Goal: Task Accomplishment & Management: Complete application form

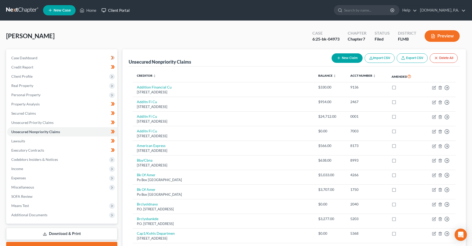
click at [114, 12] on link "Client Portal" at bounding box center [115, 10] width 33 height 9
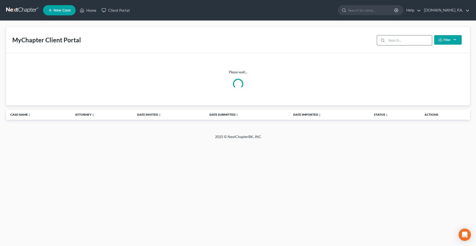
click at [402, 40] on input "search" at bounding box center [408, 40] width 45 height 10
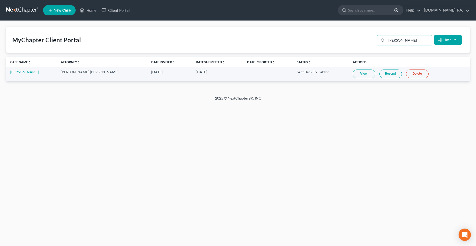
click at [381, 75] on link "Resend" at bounding box center [390, 73] width 23 height 9
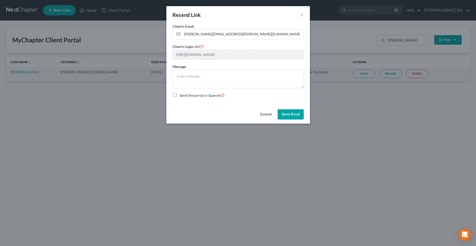
click at [253, 112] on div "Cancel Send Email" at bounding box center [237, 115] width 143 height 16
drag, startPoint x: 259, startPoint y: 115, endPoint x: 275, endPoint y: 115, distance: 15.6
click at [259, 115] on button "Cancel" at bounding box center [265, 114] width 19 height 10
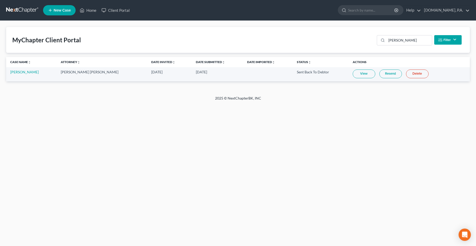
click at [354, 75] on link "View" at bounding box center [363, 73] width 23 height 9
drag, startPoint x: 390, startPoint y: 40, endPoint x: 430, endPoint y: 39, distance: 39.7
click at [430, 39] on input "robelo" at bounding box center [408, 40] width 45 height 10
type input "raspo"
click at [352, 73] on link "View" at bounding box center [361, 73] width 23 height 9
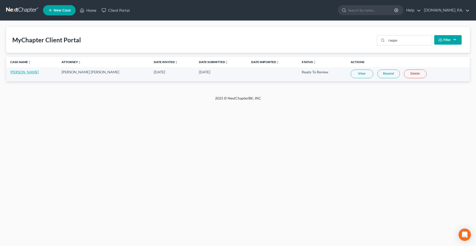
click at [16, 70] on link "[PERSON_NAME]" at bounding box center [24, 72] width 28 height 4
click at [22, 73] on link "[PERSON_NAME]" at bounding box center [24, 72] width 28 height 4
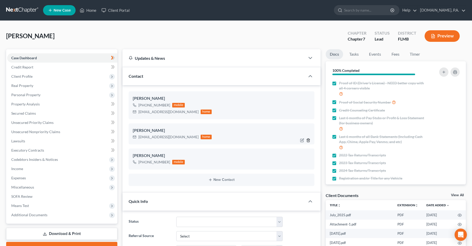
click at [307, 139] on icon "button" at bounding box center [308, 140] width 4 height 4
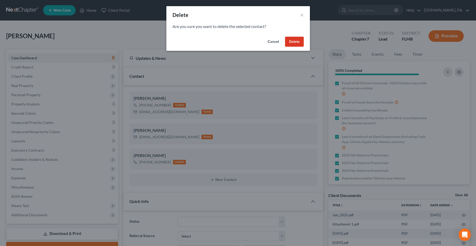
click at [294, 45] on button "Delete" at bounding box center [294, 42] width 19 height 10
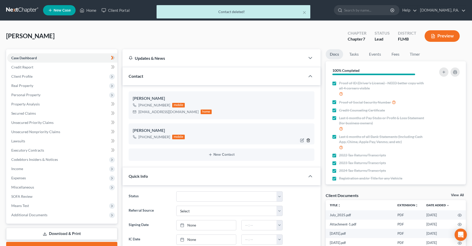
click at [308, 140] on icon "button" at bounding box center [308, 140] width 4 height 4
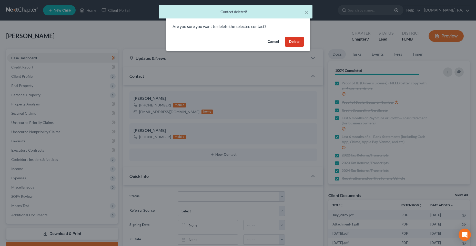
click at [289, 47] on button "Delete" at bounding box center [294, 42] width 19 height 10
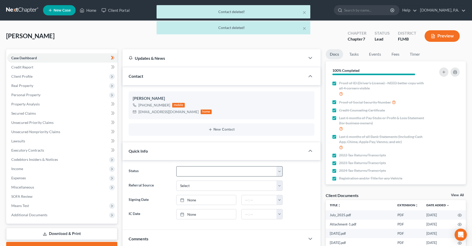
drag, startPoint x: 232, startPoint y: 179, endPoint x: 232, endPoint y: 176, distance: 2.6
click at [232, 178] on ng-include "Status Discharged Dismissed Filed In Progress Lead Lost Lead Ready to File To R…" at bounding box center [222, 192] width 186 height 53
click at [232, 175] on select "Discharged Dismissed Filed In Progress Lead Lost Lead Ready to File To Review" at bounding box center [229, 171] width 106 height 10
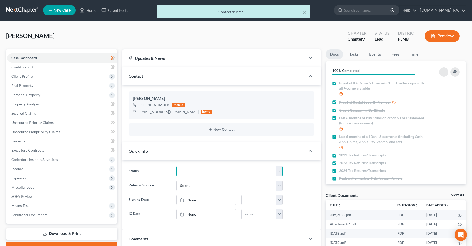
select select "3"
click at [176, 166] on select "Discharged Dismissed Filed In Progress Lead Lost Lead Ready to File To Review" at bounding box center [229, 171] width 106 height 10
click at [34, 68] on link "Credit Report" at bounding box center [62, 66] width 110 height 9
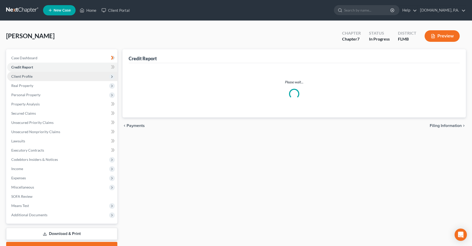
click at [33, 79] on span "Client Profile" at bounding box center [62, 76] width 110 height 9
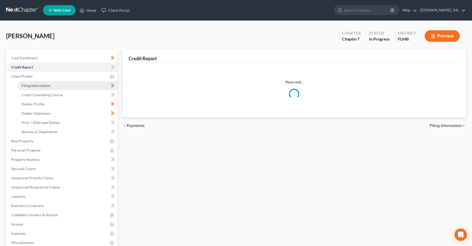
click at [34, 85] on span "Filing Information" at bounding box center [36, 85] width 29 height 4
select select "1"
select select "0"
select select "9"
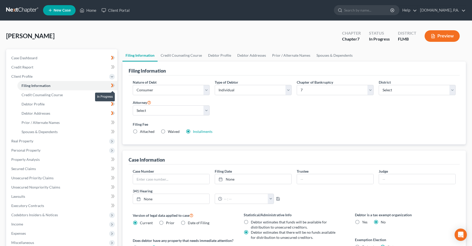
click at [111, 85] on icon at bounding box center [113, 85] width 4 height 6
click at [95, 93] on link "Credit Counseling Course" at bounding box center [67, 94] width 100 height 9
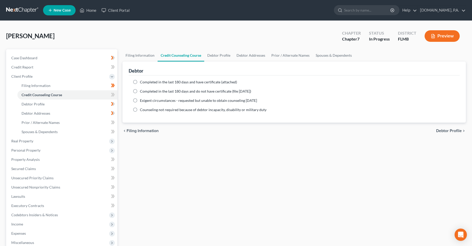
click at [140, 82] on label "Completed in the last 180 days and have certificate (attached)" at bounding box center [188, 81] width 97 height 5
click at [142, 82] on input "Completed in the last 180 days and have certificate (attached)" at bounding box center [143, 80] width 3 height 3
radio input "true"
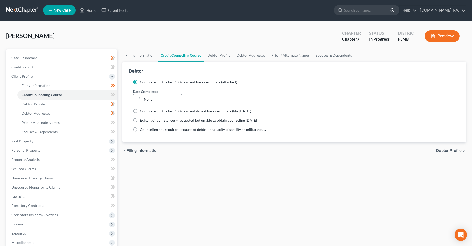
type input "[DATE]"
click at [149, 98] on link "None" at bounding box center [157, 99] width 49 height 10
click at [114, 94] on icon at bounding box center [113, 95] width 2 height 4
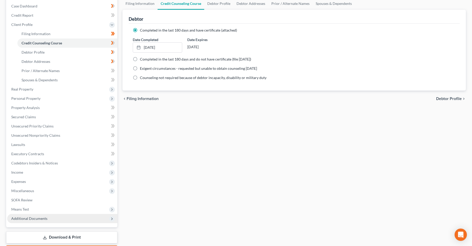
scroll to position [82, 0]
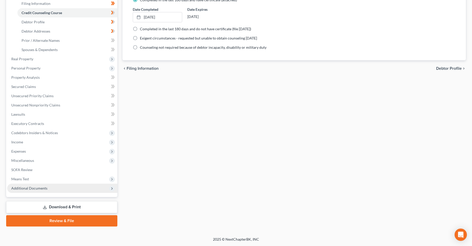
click at [43, 189] on span "Additional Documents" at bounding box center [29, 188] width 36 height 4
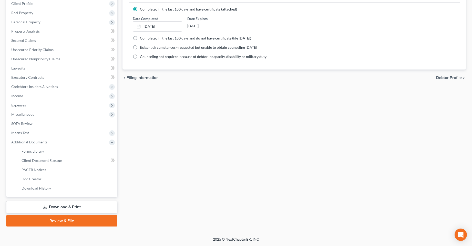
scroll to position [73, 0]
click at [35, 163] on link "Client Document Storage" at bounding box center [67, 160] width 100 height 9
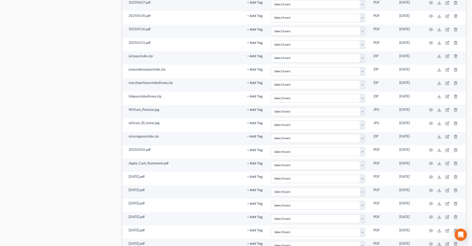
scroll to position [573, 0]
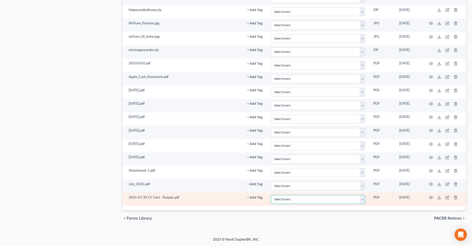
click at [305, 197] on select "Select Event 20 Largest Unsecured Creditors Amended Chapter 13 Plan Amended Cre…" at bounding box center [318, 199] width 94 height 9
select select "9"
click at [271, 195] on select "Select Event 20 Largest Unsecured Creditors Amended Chapter 13 Plan Amended Cre…" at bounding box center [318, 199] width 94 height 9
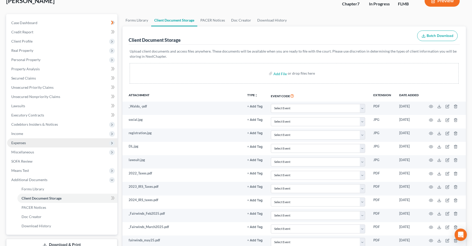
scroll to position [0, 0]
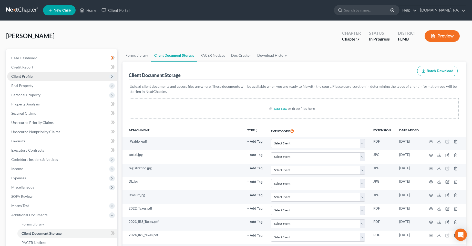
click at [93, 79] on span "Client Profile" at bounding box center [62, 76] width 110 height 9
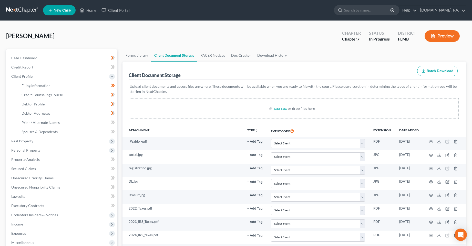
click at [115, 93] on span at bounding box center [112, 95] width 9 height 8
click at [88, 105] on link "Debtor Profile" at bounding box center [67, 103] width 100 height 9
select select "1"
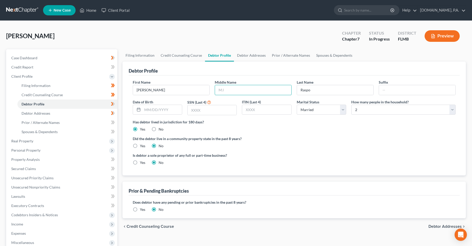
drag, startPoint x: 239, startPoint y: 91, endPoint x: 206, endPoint y: 97, distance: 34.0
click at [239, 91] on input "text" at bounding box center [253, 90] width 76 height 10
click at [252, 92] on input "text" at bounding box center [253, 90] width 76 height 10
type input "Ann"
drag, startPoint x: 284, startPoint y: 137, endPoint x: 281, endPoint y: 135, distance: 3.1
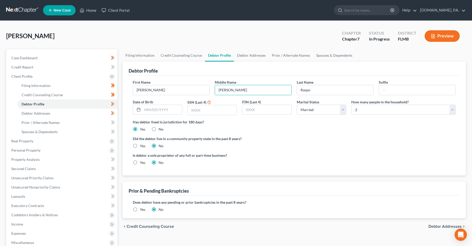
click at [284, 137] on label "Did the debtor live in a community property state in the past 8 years?" at bounding box center [294, 138] width 323 height 5
click at [156, 110] on input "text" at bounding box center [161, 110] width 39 height 10
type input "07/17/1964"
click at [306, 140] on label "Did the debtor live in a community property state in the past 8 years?" at bounding box center [294, 138] width 323 height 5
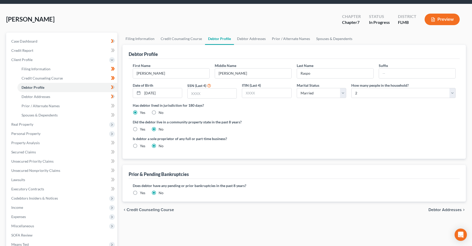
scroll to position [26, 0]
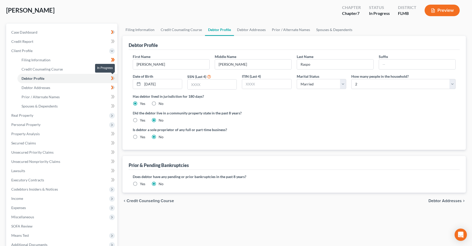
click at [112, 77] on icon at bounding box center [112, 78] width 2 height 4
click at [83, 88] on link "Debtor Addresses" at bounding box center [67, 87] width 100 height 9
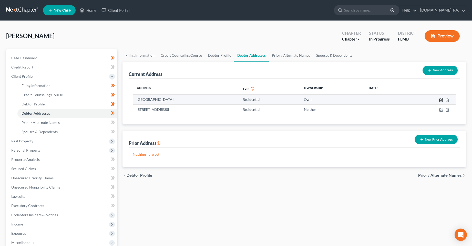
click at [440, 99] on icon "button" at bounding box center [441, 100] width 4 height 4
select select "9"
select select "0"
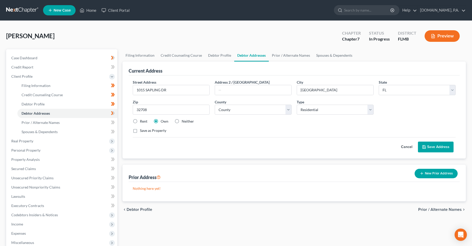
click at [407, 145] on button "Cancel" at bounding box center [406, 147] width 23 height 10
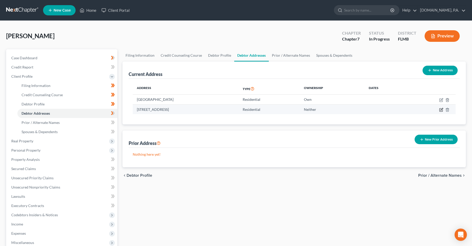
click at [441, 108] on icon "button" at bounding box center [440, 109] width 3 height 3
select select "9"
select select "56"
select select "0"
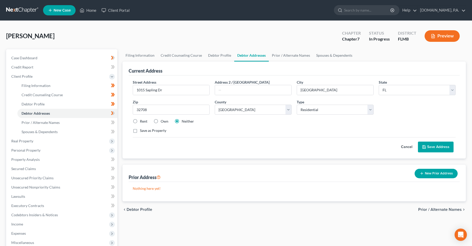
click at [161, 120] on label "Own" at bounding box center [165, 121] width 8 height 5
click at [163, 120] on input "Own" at bounding box center [164, 120] width 3 height 3
radio input "true"
click at [150, 131] on label "Save as Property" at bounding box center [153, 130] width 26 height 5
click at [145, 131] on input "Save as Property" at bounding box center [143, 129] width 3 height 3
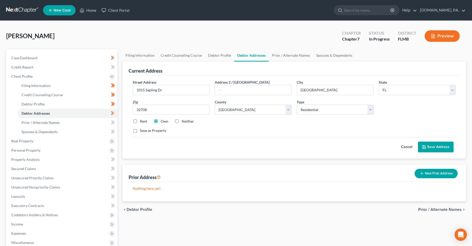
checkbox input "true"
click at [386, 137] on div "Cancel Save Address" at bounding box center [294, 144] width 323 height 15
click at [441, 145] on button "Save Address" at bounding box center [436, 146] width 36 height 11
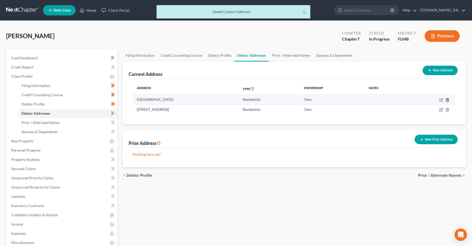
click at [447, 101] on icon "button" at bounding box center [447, 100] width 4 height 4
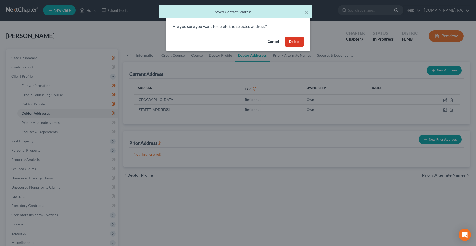
click at [285, 48] on div "Cancel Delete" at bounding box center [237, 43] width 143 height 16
click at [290, 45] on button "Delete" at bounding box center [294, 42] width 19 height 10
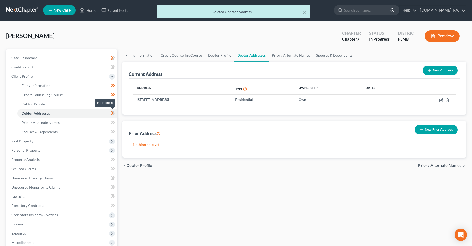
click at [114, 113] on icon at bounding box center [113, 113] width 4 height 6
click at [87, 121] on link "Prior / Alternate Names" at bounding box center [67, 122] width 100 height 9
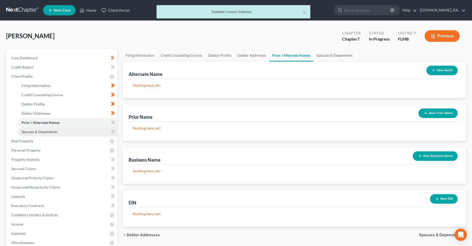
click at [62, 130] on link "Spouses & Dependents" at bounding box center [67, 131] width 100 height 9
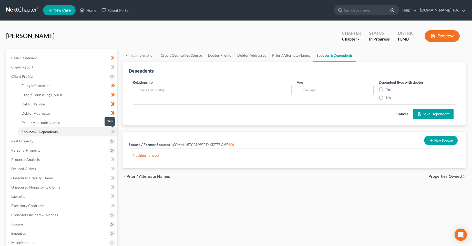
click at [112, 132] on icon at bounding box center [112, 132] width 2 height 4
click at [67, 123] on link "Prior / Alternate Names" at bounding box center [67, 122] width 100 height 9
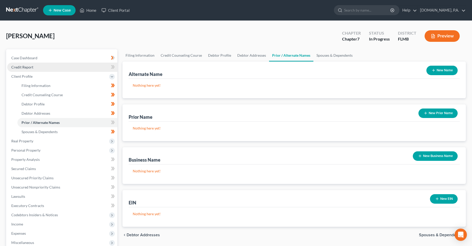
click at [41, 65] on link "Credit Report" at bounding box center [62, 66] width 110 height 9
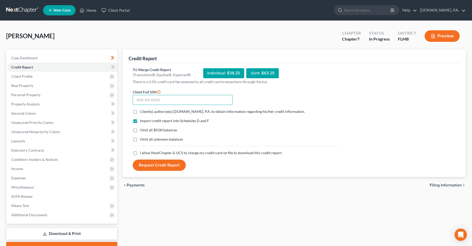
click at [168, 101] on input "text" at bounding box center [183, 100] width 100 height 10
click at [140, 109] on label "Client(s) authorize(s) [DOMAIN_NAME], P.A. to obtain information regarding his/…" at bounding box center [222, 111] width 165 height 5
click at [142, 109] on input "Client(s) authorize(s) [DOMAIN_NAME], P.A. to obtain information regarding his/…" at bounding box center [143, 110] width 3 height 3
checkbox input "true"
click at [140, 154] on label "I allow NextChapter & UCS to charge my credit card on file to download this cre…" at bounding box center [211, 152] width 142 height 5
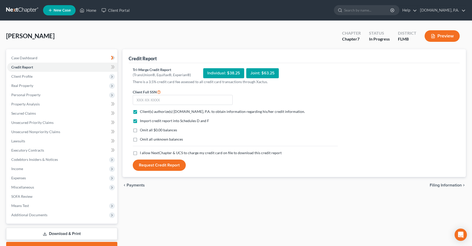
click at [142, 153] on input "I allow NextChapter & UCS to charge my credit card on file to download this cre…" at bounding box center [143, 151] width 3 height 3
checkbox input "true"
click at [211, 99] on input "text" at bounding box center [183, 100] width 100 height 10
type input "042-64-2779"
click at [169, 166] on button "Request Credit Report" at bounding box center [159, 164] width 53 height 11
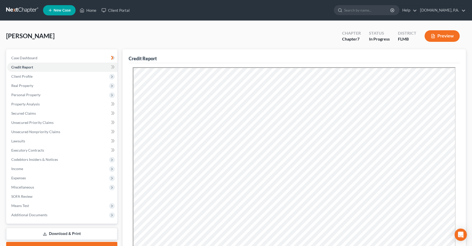
drag, startPoint x: 253, startPoint y: 29, endPoint x: 259, endPoint y: 27, distance: 6.1
click at [253, 29] on div "[PERSON_NAME] Upgraded Chapter Chapter 7 Status In [GEOGRAPHIC_DATA] [GEOGRAPHI…" at bounding box center [235, 38] width 459 height 22
click at [115, 64] on span at bounding box center [112, 68] width 9 height 8
click at [114, 66] on icon at bounding box center [113, 67] width 4 height 6
click at [95, 76] on span "Client Profile" at bounding box center [62, 76] width 110 height 9
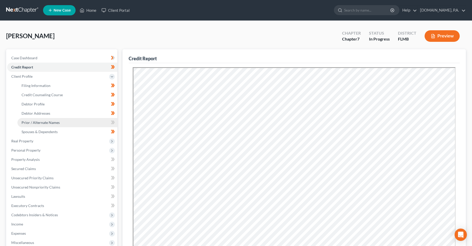
click at [94, 121] on link "Prior / Alternate Names" at bounding box center [67, 122] width 100 height 9
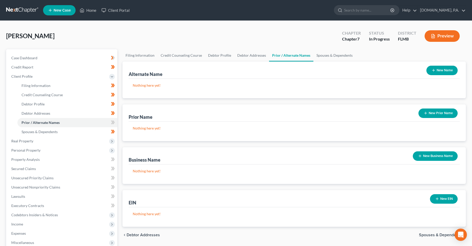
click at [443, 66] on button "New Name" at bounding box center [441, 70] width 31 height 9
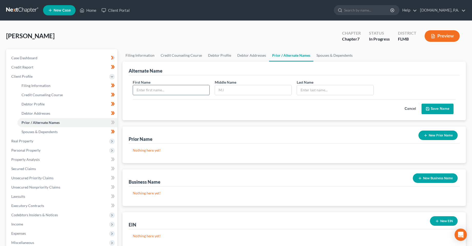
click at [165, 89] on input "text" at bounding box center [171, 90] width 76 height 10
type input "[PERSON_NAME]"
type input "Raspo"
click at [444, 111] on button "Save Name" at bounding box center [437, 108] width 32 height 11
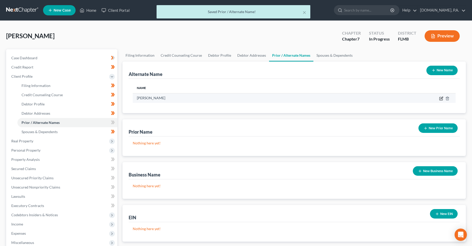
click at [441, 98] on icon at bounding box center [441, 98] width 4 height 4
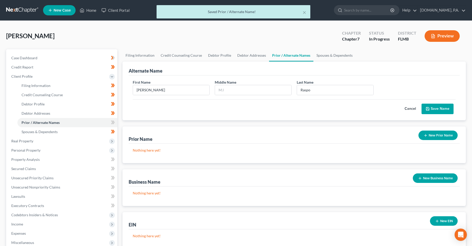
click at [444, 107] on button "Save Name" at bounding box center [437, 108] width 32 height 11
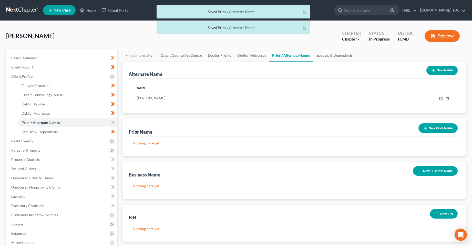
click at [435, 70] on button "New Name" at bounding box center [441, 70] width 31 height 9
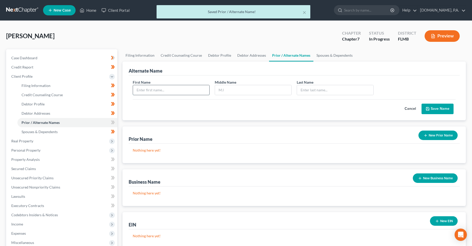
click at [197, 91] on input "text" at bounding box center [171, 90] width 76 height 10
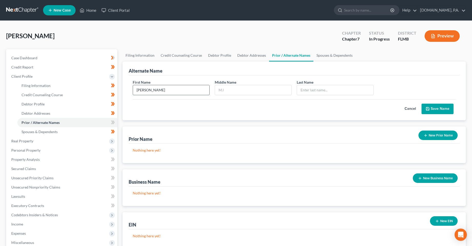
type input "[PERSON_NAME]"
type input "A"
type input "[PERSON_NAME]"
click at [431, 110] on button "Save Name" at bounding box center [437, 108] width 32 height 11
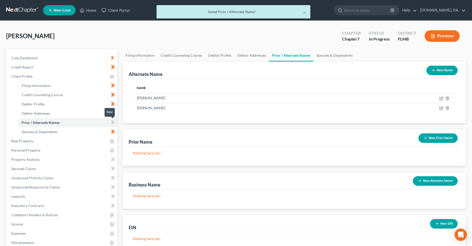
click at [111, 122] on icon at bounding box center [113, 122] width 4 height 6
click at [62, 144] on span "Real Property" at bounding box center [62, 140] width 110 height 9
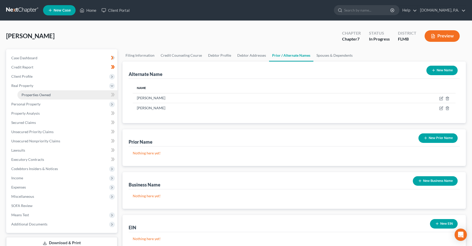
click at [53, 98] on link "Properties Owned" at bounding box center [67, 94] width 100 height 9
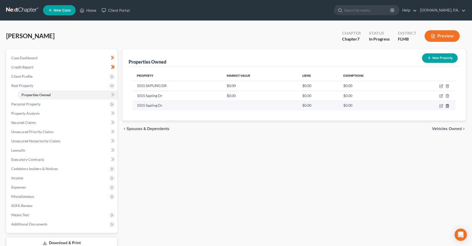
click at [447, 106] on line "button" at bounding box center [447, 106] width 0 height 1
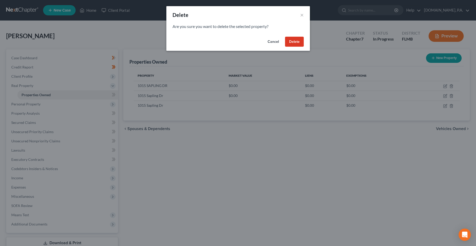
click at [301, 44] on button "Delete" at bounding box center [294, 42] width 19 height 10
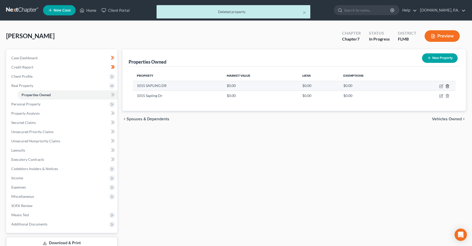
click at [446, 85] on icon "button" at bounding box center [447, 86] width 4 height 4
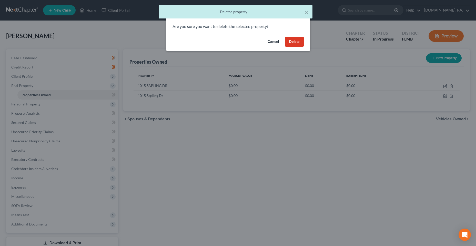
click at [296, 45] on button "Delete" at bounding box center [294, 42] width 19 height 10
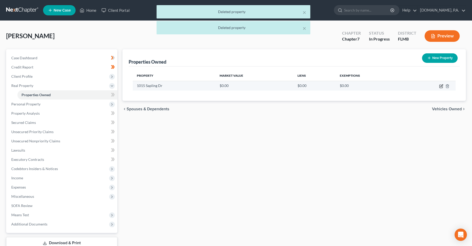
click at [440, 87] on icon "button" at bounding box center [441, 86] width 4 height 4
select select "9"
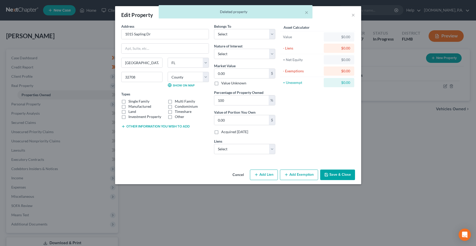
click at [131, 101] on label "Single Family" at bounding box center [138, 101] width 21 height 5
click at [131, 101] on input "Single Family" at bounding box center [131, 100] width 3 height 3
checkbox input "true"
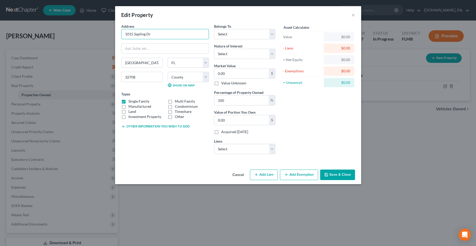
drag, startPoint x: 158, startPoint y: 34, endPoint x: 97, endPoint y: 34, distance: 61.2
click at [97, 34] on div "Edit Property × Address * 1015 Sapling [GEOGRAPHIC_DATA] [US_STATE][GEOGRAPHIC_…" at bounding box center [238, 123] width 476 height 246
click at [243, 51] on select "Select Fee Simple Joint Tenant Life Estate Equitable Interest Future Interest T…" at bounding box center [244, 54] width 61 height 10
select select "5"
click at [214, 49] on select "Select Fee Simple Joint Tenant Life Estate Equitable Interest Future Interest T…" at bounding box center [244, 54] width 61 height 10
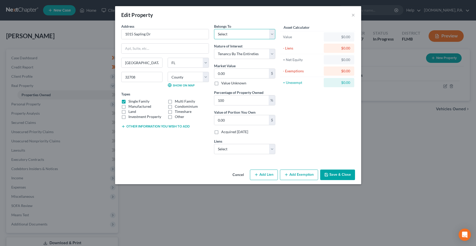
click at [259, 33] on select "Select Debtor 1 Only Debtor 2 Only Debtor 1 And Debtor 2 Only At Least One Of T…" at bounding box center [244, 34] width 61 height 10
select select "3"
click at [214, 29] on select "Select Debtor 1 Only Debtor 2 Only Debtor 1 And Debtor 2 Only At Least One Of T…" at bounding box center [244, 34] width 61 height 10
click at [239, 151] on select "Select Ally Fincl - $9,953.00 Partners Fed Cr Un - $0.00 Space Coast Credit Uni…" at bounding box center [244, 149] width 61 height 10
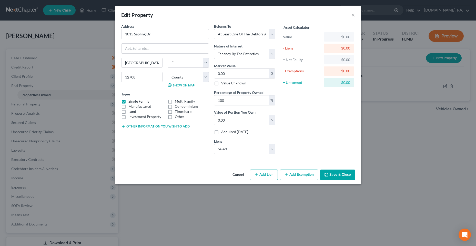
click at [185, 155] on div "Address * 1015 Sapling [GEOGRAPHIC_DATA] [US_STATE][GEOGRAPHIC_DATA] [GEOGRAPHI…" at bounding box center [165, 91] width 93 height 134
click at [248, 71] on input "0.00" at bounding box center [241, 74] width 55 height 10
click at [237, 75] on input "0.00" at bounding box center [241, 74] width 55 height 10
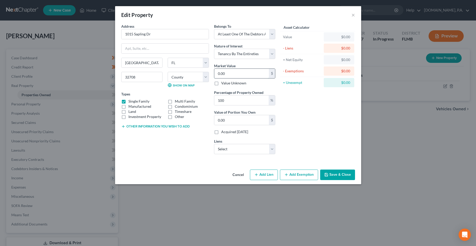
paste input "406,808"
type input "406,808"
type input "406,808.00"
type input "406,808"
click at [358, 132] on div "Address * 1015 Sapling [GEOGRAPHIC_DATA] [US_STATE][GEOGRAPHIC_DATA] [GEOGRAPHI…" at bounding box center [238, 96] width 246 height 144
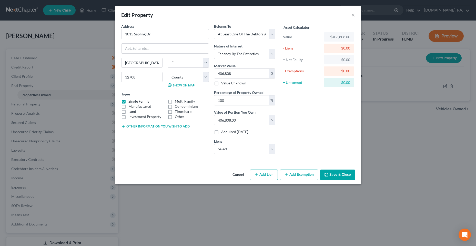
click at [330, 140] on div "Asset Calculator Value $406,808.00 - Liens $0.00 = Net Equity $0.00 - Exemption…" at bounding box center [318, 91] width 80 height 134
click at [301, 176] on button "Add Exemption" at bounding box center [299, 174] width 38 height 11
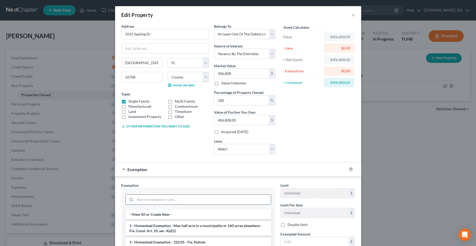
click at [161, 194] on input "search" at bounding box center [203, 199] width 136 height 10
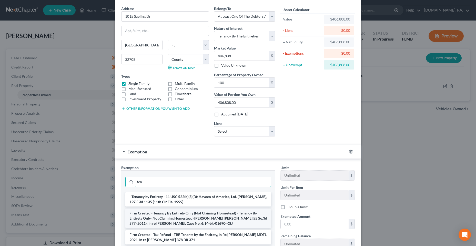
scroll to position [26, 0]
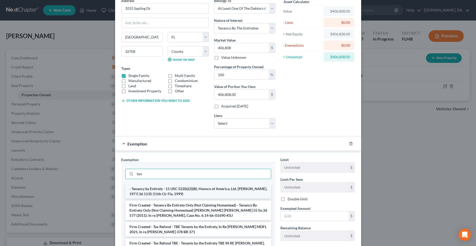
type input "ten"
click at [161, 190] on li "- Tenancy by Entirety - 11 USC 522(b)(3)(B); Havoco of America, Ltd. [PERSON_NA…" at bounding box center [198, 191] width 146 height 14
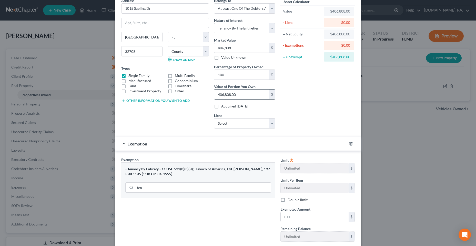
click at [245, 93] on input "406,808.00" at bounding box center [241, 94] width 55 height 10
click at [310, 211] on div "Exempted Amount * $" at bounding box center [318, 214] width 80 height 16
click at [310, 216] on input "text" at bounding box center [314, 217] width 68 height 10
paste input "406,808.00"
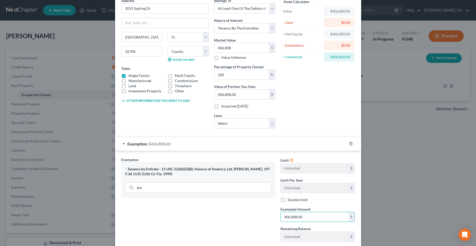
type input "406,808.00"
click at [246, 226] on div "Exemption Set must be selected for CA. Exemption * - Tenancy by Entirety - 11 U…" at bounding box center [198, 201] width 159 height 89
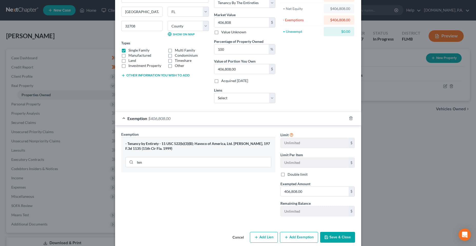
scroll to position [58, 0]
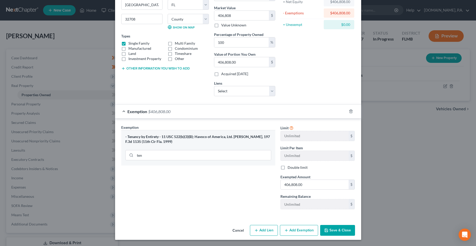
click at [338, 231] on button "Save & Close" at bounding box center [337, 230] width 35 height 11
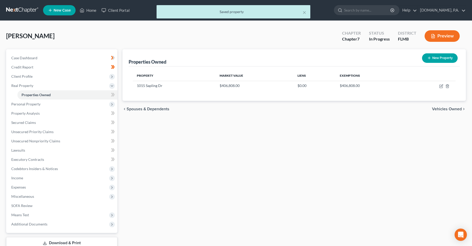
drag, startPoint x: 108, startPoint y: 94, endPoint x: 113, endPoint y: 96, distance: 4.9
click at [113, 96] on div "New" at bounding box center [109, 91] width 10 height 12
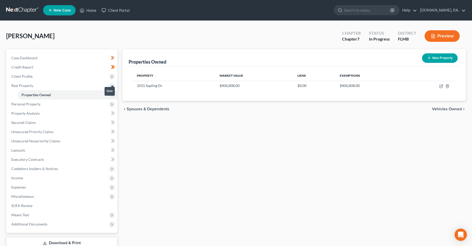
click at [115, 97] on span at bounding box center [112, 95] width 9 height 8
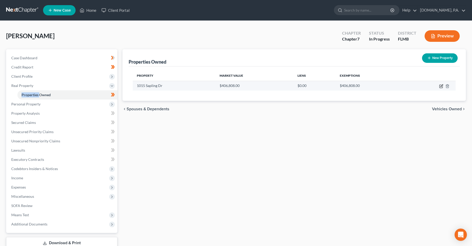
click at [441, 86] on icon "button" at bounding box center [441, 85] width 2 height 2
select select "9"
select select "56"
select select "3"
select select "5"
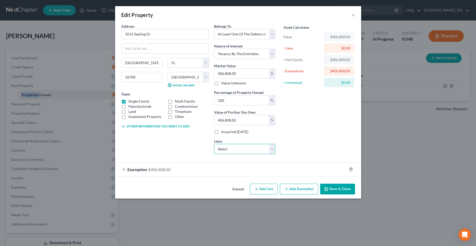
click at [241, 148] on select "Select Ally Fincl - $9,953.00 Partners Fed Cr Un - $0.00 Space Coast Credit Uni…" at bounding box center [244, 149] width 61 height 10
click at [170, 149] on div "Address * 1015 Sapling [GEOGRAPHIC_DATA] [US_STATE][GEOGRAPHIC_DATA] [GEOGRAPHI…" at bounding box center [165, 91] width 93 height 134
click at [337, 190] on button "Save & Close" at bounding box center [337, 188] width 35 height 11
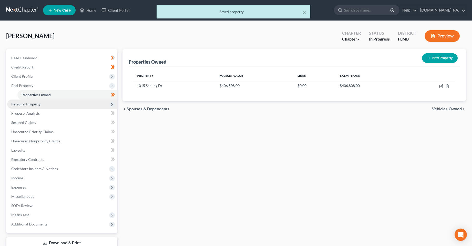
click at [47, 106] on span "Personal Property" at bounding box center [62, 103] width 110 height 9
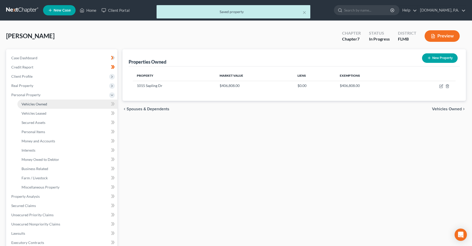
click at [48, 106] on link "Vehicles Owned" at bounding box center [67, 103] width 100 height 9
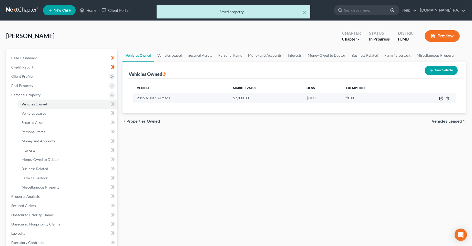
click at [441, 98] on icon "button" at bounding box center [441, 98] width 4 height 4
select select "0"
select select "11"
select select "2"
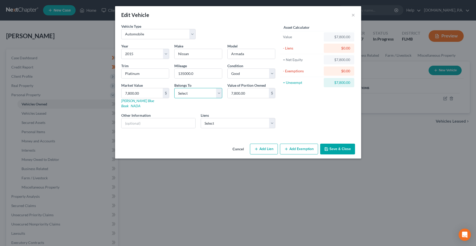
click at [210, 94] on select "Select Debtor 1 Only Debtor 2 Only Debtor 1 And Debtor 2 Only At Least One Of T…" at bounding box center [198, 93] width 48 height 10
select select "0"
click at [174, 88] on select "Select Debtor 1 Only Debtor 2 Only Debtor 1 And Debtor 2 Only At Least One Of T…" at bounding box center [198, 93] width 48 height 10
click at [215, 118] on select "Select Ally Fincl - $9,953.00 Partners Fed Cr Un - $0.00 Space Coast Credit Uni…" at bounding box center [238, 123] width 75 height 10
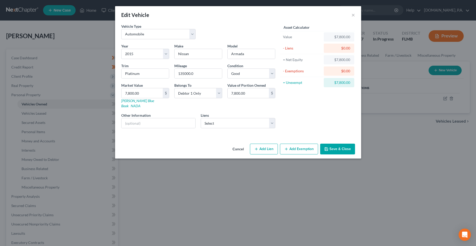
click at [181, 127] on div "Year Select 2026 2025 2024 2023 2022 2021 2020 2019 2018 2017 2016 2015 2014 20…" at bounding box center [198, 87] width 159 height 89
click at [337, 145] on button "Save & Close" at bounding box center [337, 148] width 35 height 11
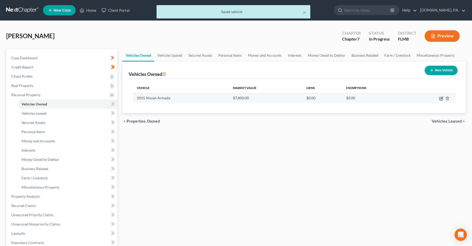
click at [440, 98] on icon "button" at bounding box center [441, 98] width 4 height 4
select select "0"
select select "11"
select select "2"
select select "0"
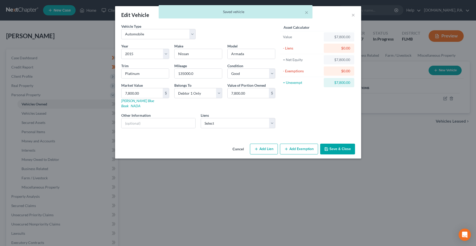
click at [292, 143] on button "Add Exemption" at bounding box center [299, 148] width 38 height 11
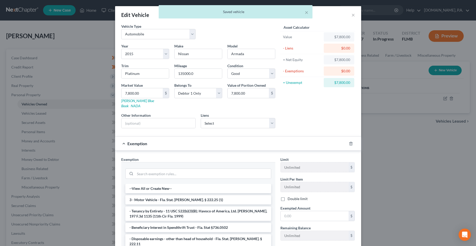
click at [155, 174] on div at bounding box center [198, 172] width 146 height 13
click at [155, 172] on input "search" at bounding box center [203, 174] width 136 height 10
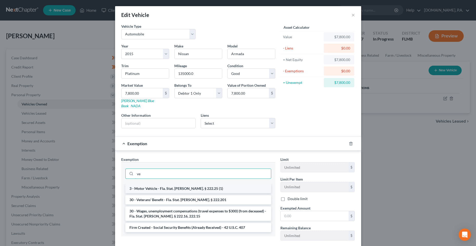
type input "ve"
click at [155, 184] on li "3 - Motor Vehicle - Fla. Stat. [PERSON_NAME]. § 222.25 (1)" at bounding box center [198, 188] width 146 height 9
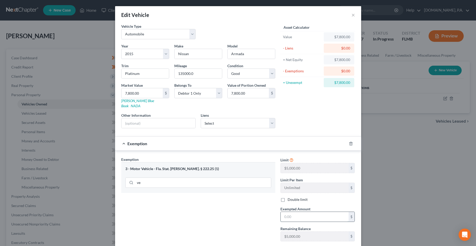
click at [315, 212] on input "text" at bounding box center [314, 217] width 68 height 10
type input "5,000"
click at [256, 208] on div "Exemption Set must be selected for CA. Exemption * 3 - Motor Vehicle - Fla. Sta…" at bounding box center [198, 200] width 159 height 89
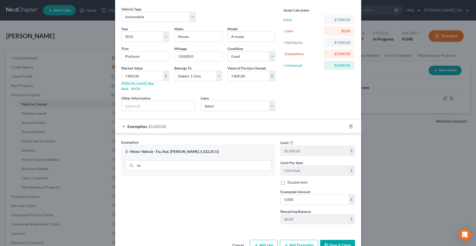
scroll to position [26, 0]
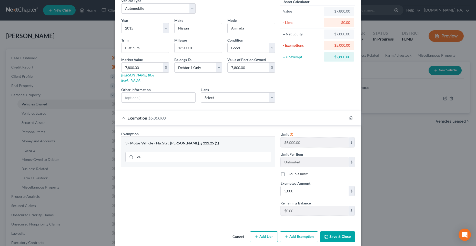
click at [342, 236] on button "Save & Close" at bounding box center [337, 236] width 35 height 11
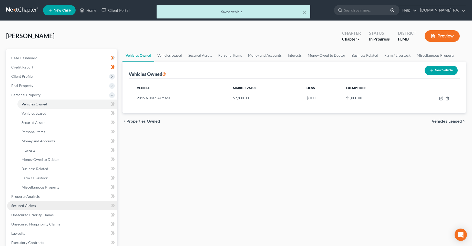
drag, startPoint x: 36, startPoint y: 208, endPoint x: 47, endPoint y: 208, distance: 11.5
click at [36, 208] on link "Secured Claims" at bounding box center [62, 205] width 110 height 9
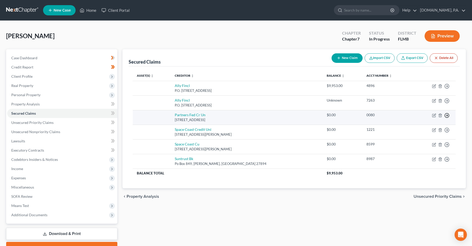
click at [446, 89] on icon "button" at bounding box center [446, 85] width 5 height 5
click at [425, 128] on link "Move to F" at bounding box center [423, 127] width 43 height 9
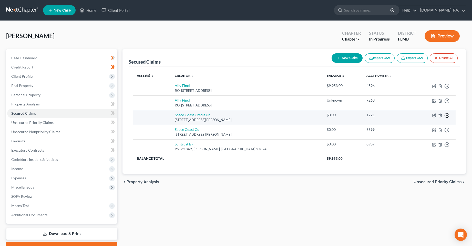
click at [446, 89] on icon "button" at bounding box center [446, 85] width 5 height 5
click at [424, 130] on link "Move to F" at bounding box center [423, 127] width 43 height 9
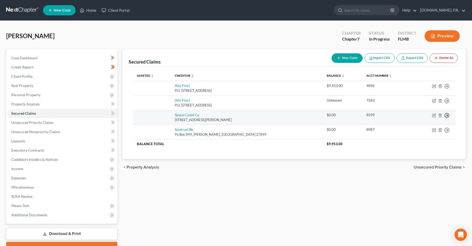
click at [449, 89] on icon "button" at bounding box center [446, 85] width 5 height 5
click at [424, 127] on link "Move to F" at bounding box center [423, 127] width 43 height 9
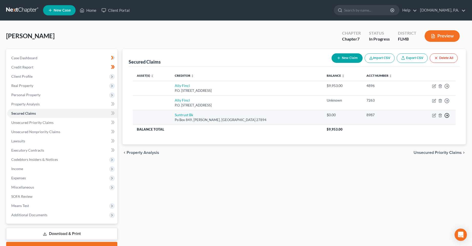
click at [445, 88] on circle "button" at bounding box center [447, 86] width 4 height 4
click at [422, 124] on link "Move to F" at bounding box center [423, 127] width 43 height 9
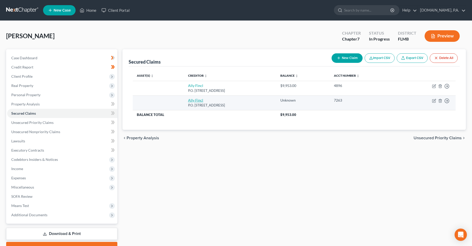
click at [188, 102] on link "Ally Fincl" at bounding box center [195, 100] width 15 height 4
select select "24"
select select "0"
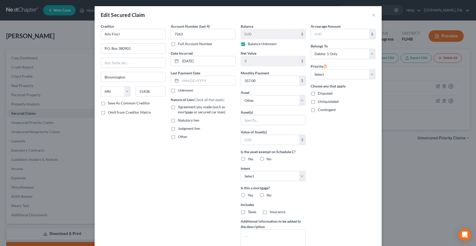
click at [248, 45] on label "Balance Unknown" at bounding box center [262, 43] width 29 height 5
click at [250, 45] on input "Balance Unknown" at bounding box center [251, 42] width 3 height 3
checkbox input "false"
click at [330, 175] on div "Arrearage Amount $ Belongs To * Select Debtor 1 Only Debtor 2 Only Debtor 1 And…" at bounding box center [343, 138] width 70 height 228
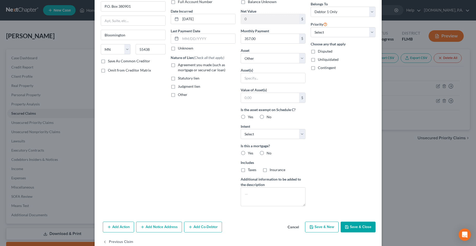
scroll to position [54, 0]
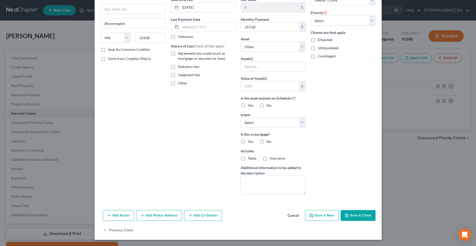
click at [345, 217] on icon "button" at bounding box center [346, 215] width 3 height 3
select select
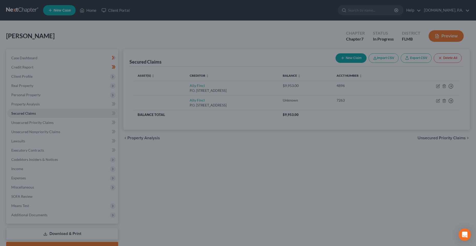
scroll to position [0, 0]
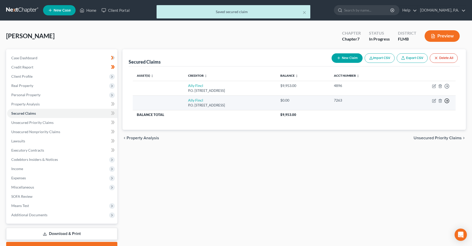
click at [447, 89] on icon "button" at bounding box center [446, 85] width 5 height 5
click at [426, 115] on link "Move to F" at bounding box center [423, 113] width 43 height 9
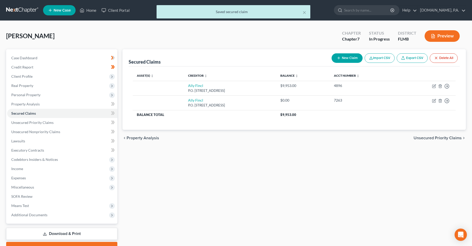
drag, startPoint x: 261, startPoint y: 188, endPoint x: 255, endPoint y: 187, distance: 5.8
click at [261, 188] on div "Secured Claims New Claim Import CSV Export CSV Delete All Asset(s) expand_more …" at bounding box center [294, 151] width 349 height 204
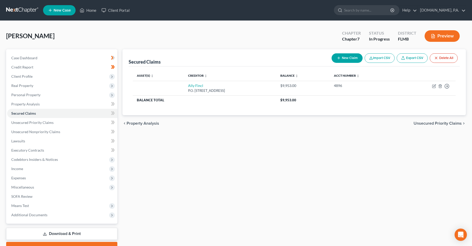
click at [200, 151] on div "Secured Claims New Claim Import CSV Export CSV Delete All Asset(s) expand_more …" at bounding box center [294, 151] width 349 height 204
click at [37, 98] on span "Personal Property" at bounding box center [62, 94] width 110 height 9
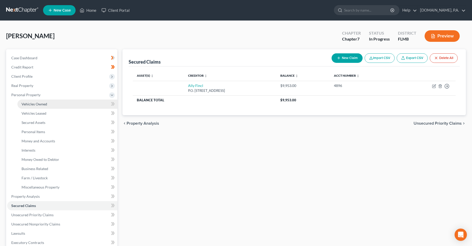
click at [37, 102] on span "Vehicles Owned" at bounding box center [35, 104] width 26 height 4
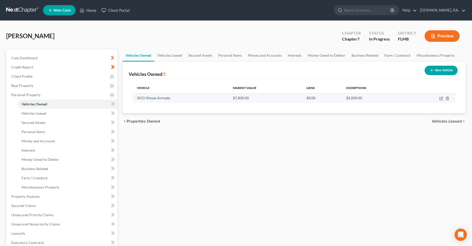
click at [438, 98] on td at bounding box center [431, 98] width 47 height 10
click at [440, 99] on icon "button" at bounding box center [441, 98] width 4 height 4
select select "0"
select select "11"
select select "2"
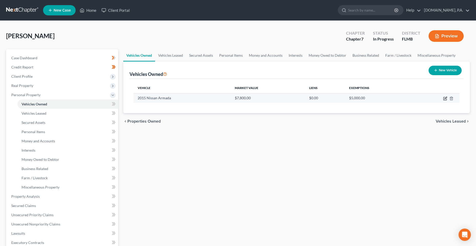
select select "0"
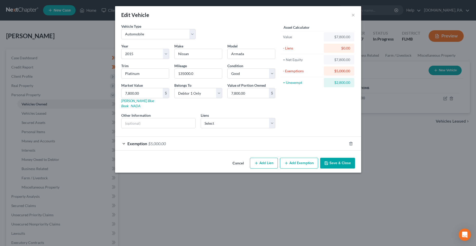
click at [225, 123] on div "Year Select 2026 2025 2024 2023 2022 2021 2020 2019 2018 2017 2016 2015 2014 20…" at bounding box center [198, 87] width 159 height 89
click at [224, 120] on select "Select Ally Fincl - $9,953.00" at bounding box center [238, 123] width 75 height 10
select select "24"
select select "0"
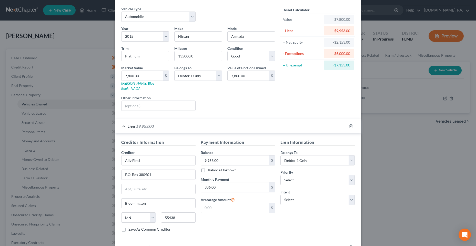
scroll to position [26, 0]
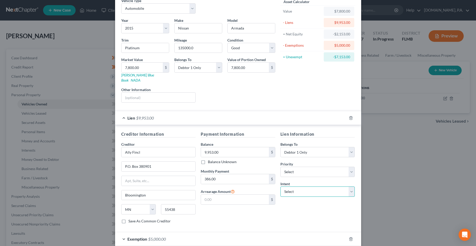
click at [296, 191] on select "Select Surrender Redeem Reaffirm Avoid Other" at bounding box center [317, 191] width 75 height 10
select select "4"
click at [280, 186] on select "Select Surrender Redeem Reaffirm Avoid Other" at bounding box center [317, 191] width 75 height 10
click at [297, 209] on input "text" at bounding box center [317, 211] width 75 height 10
type input "Pay"
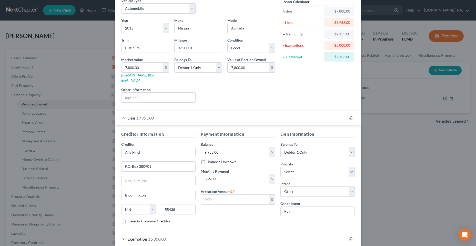
click at [254, 215] on div "Payment Information Balance 9,953.00 $ Balance Unknown Balance Undetermined 9,9…" at bounding box center [238, 179] width 80 height 97
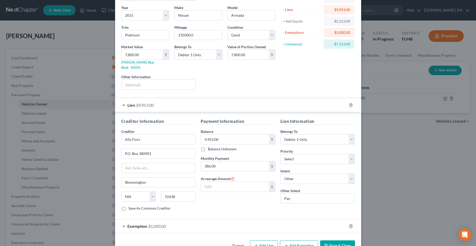
scroll to position [49, 0]
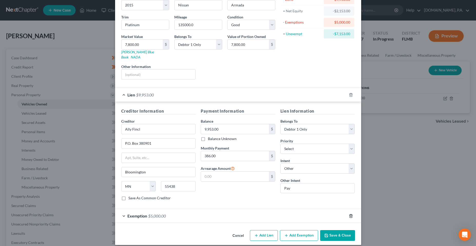
click at [350, 214] on icon "button" at bounding box center [350, 215] width 2 height 3
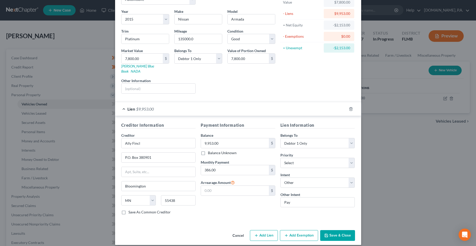
click at [325, 230] on button "Save & Close" at bounding box center [337, 235] width 35 height 11
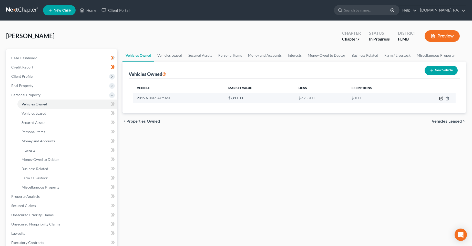
click at [441, 98] on icon "button" at bounding box center [441, 98] width 4 height 4
select select "0"
select select "11"
select select "2"
select select "0"
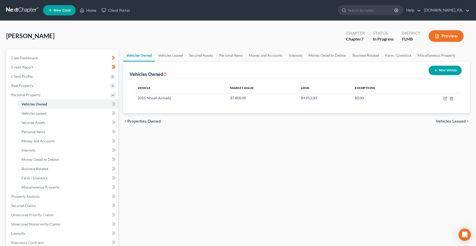
select select "24"
select select "0"
select select "4"
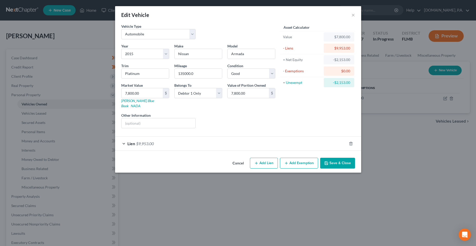
click at [166, 138] on div "Lien $9,953.00" at bounding box center [231, 144] width 232 height 14
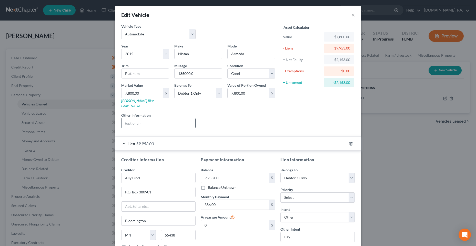
click at [164, 118] on input "text" at bounding box center [158, 123] width 74 height 10
paste input "VIN: [US_VEHICLE_IDENTIFICATION_NUMBER]"
type input "VIN: [US_VEHICLE_IDENTIFICATION_NUMBER]"
click at [230, 117] on div "Liens Select" at bounding box center [238, 120] width 80 height 16
click at [224, 235] on div "Payment Information Balance 9,953.00 $ Balance Unknown Balance Undetermined 9,9…" at bounding box center [238, 204] width 80 height 97
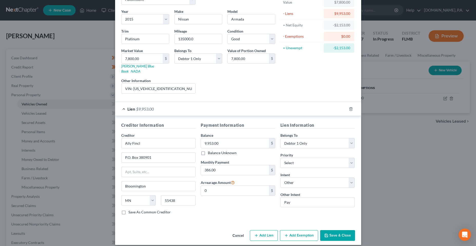
click at [337, 230] on button "Save & Close" at bounding box center [337, 235] width 35 height 11
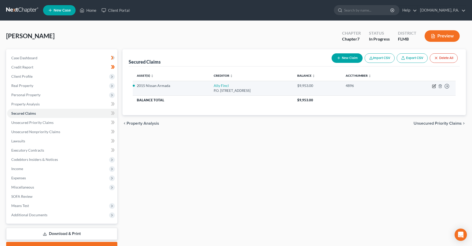
click at [434, 86] on icon "button" at bounding box center [434, 85] width 2 height 2
select select "24"
select select "4"
select select "0"
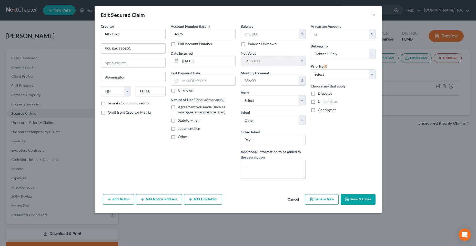
click at [294, 198] on button "Cancel" at bounding box center [292, 199] width 19 height 10
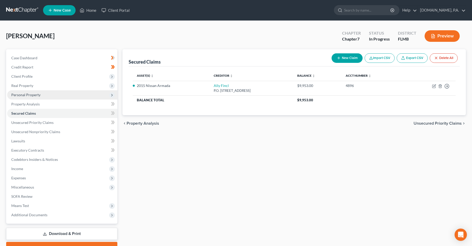
click at [25, 96] on span "Personal Property" at bounding box center [25, 94] width 29 height 4
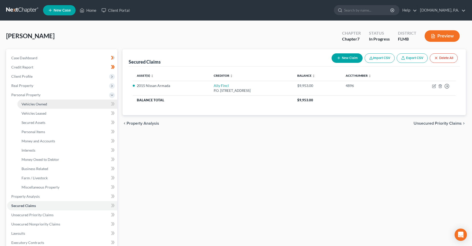
click at [34, 105] on span "Vehicles Owned" at bounding box center [35, 104] width 26 height 4
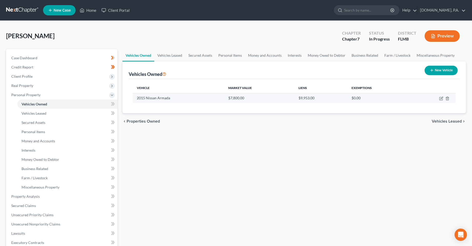
click at [169, 99] on td "2015 Nissan Armada" at bounding box center [179, 98] width 92 height 10
click at [443, 98] on icon "button" at bounding box center [441, 98] width 4 height 4
select select "0"
select select "11"
select select "2"
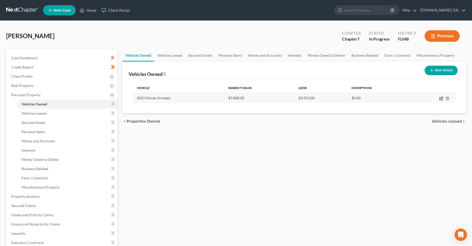
select select "0"
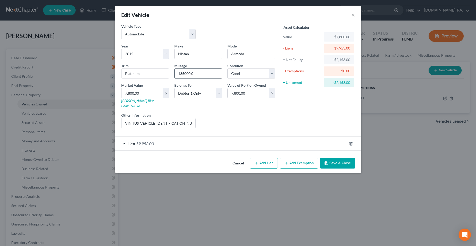
drag, startPoint x: 190, startPoint y: 74, endPoint x: 200, endPoint y: 76, distance: 10.1
click at [200, 76] on input "135000.0" at bounding box center [197, 74] width 47 height 10
type input "135000"
click at [239, 88] on input "7,800.00" at bounding box center [247, 93] width 41 height 10
paste input "5,418.75"
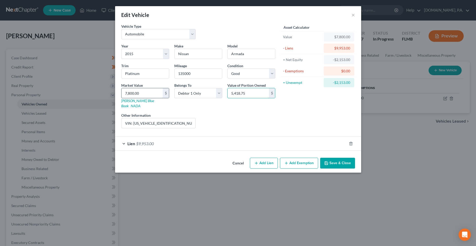
type input "5,418.75"
click at [131, 95] on input "7,800.00" at bounding box center [141, 93] width 41 height 10
click at [131, 93] on input "7,800.00" at bounding box center [141, 93] width 41 height 10
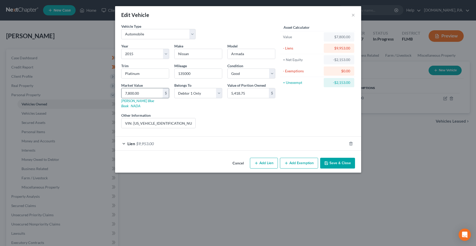
paste input "5,418.75"
type input "7,805,418.750.00"
type input "7,805,418.75"
drag, startPoint x: 148, startPoint y: 93, endPoint x: 114, endPoint y: 92, distance: 34.3
click at [114, 92] on div "Edit Vehicle × Vehicle Type Select Automobile Truck Trailer Watercraft Aircraft…" at bounding box center [238, 123] width 476 height 246
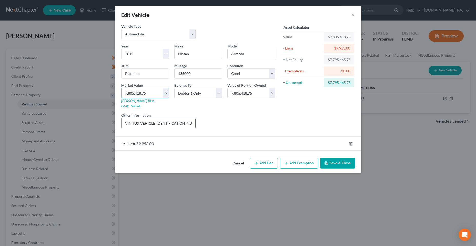
paste input "text"
type input "5,418.75"
click at [336, 158] on button "Save & Close" at bounding box center [337, 163] width 35 height 11
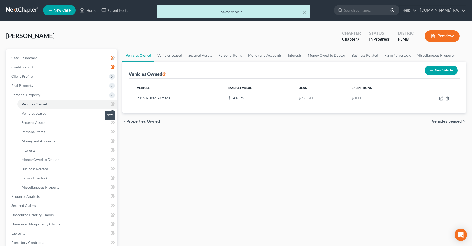
click at [113, 105] on icon at bounding box center [113, 104] width 2 height 4
click at [103, 112] on link "Vehicles Leased" at bounding box center [67, 113] width 100 height 9
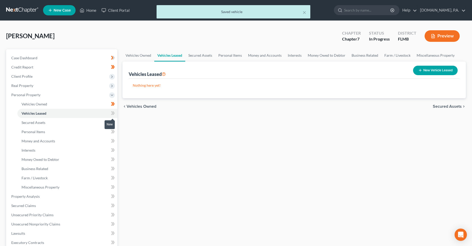
click at [113, 114] on icon at bounding box center [113, 113] width 2 height 4
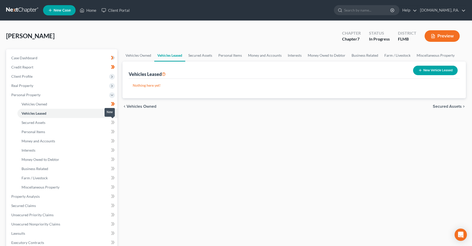
click at [114, 123] on icon at bounding box center [113, 122] width 2 height 4
click at [97, 132] on link "Personal Items" at bounding box center [67, 131] width 100 height 9
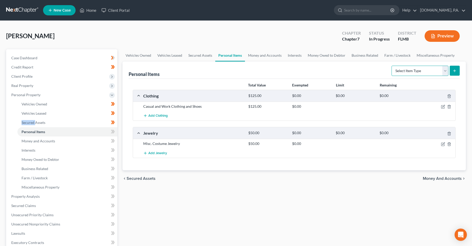
click at [435, 67] on select "Select Item Type Clothing Collectibles Of Value Electronics Firearms Household …" at bounding box center [419, 71] width 57 height 10
select select "household_goods"
click at [392, 66] on select "Select Item Type Clothing Collectibles Of Value Electronics Firearms Household …" at bounding box center [419, 71] width 57 height 10
click at [454, 71] on icon "submit" at bounding box center [454, 71] width 4 height 4
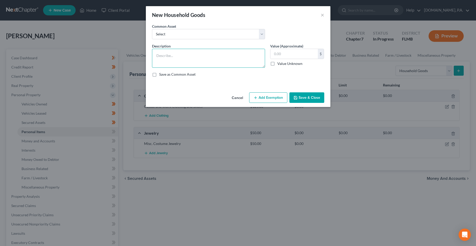
click at [232, 58] on textarea at bounding box center [208, 58] width 113 height 19
click at [223, 62] on textarea "1 Couch, 1 End Table, 1 Lamp, 1 Desk, 1 Kitchen table w/chairs, 2 Beds, 2 Dress…" at bounding box center [208, 58] width 113 height 19
type textarea "1 Couch, 1 End Table, 1 Lamp, 1 Desk, 1 Kitchen table w/chairs, 2 Beds, 2 Dress…"
click at [291, 53] on input "text" at bounding box center [293, 54] width 47 height 10
type input "900"
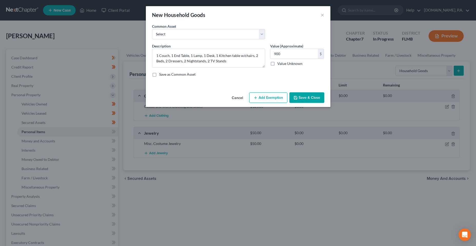
click at [275, 92] on button "Add Exemption" at bounding box center [268, 97] width 38 height 11
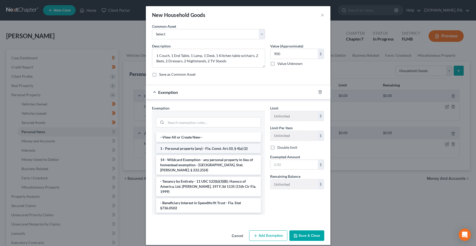
click at [204, 149] on li "1 - Personal property (any) - Fla. Const. Art.10, § 4(a) (2)" at bounding box center [208, 148] width 105 height 9
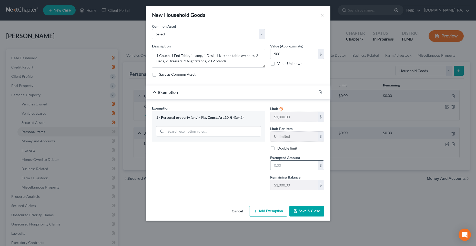
click at [292, 168] on input "text" at bounding box center [293, 165] width 47 height 10
type input "900"
click at [315, 211] on button "Save & Close" at bounding box center [306, 210] width 35 height 11
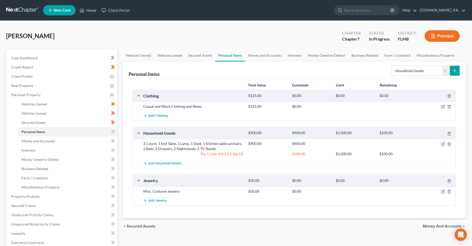
click at [449, 67] on form "Select Item Type Clothing Collectibles Of Value Electronics Firearms Household …" at bounding box center [425, 71] width 68 height 11
click at [447, 68] on select "Select Item Type Clothing Collectibles Of Value Electronics Firearms Household …" at bounding box center [419, 71] width 57 height 10
select select "electronics"
click at [392, 66] on select "Select Item Type Clothing Collectibles Of Value Electronics Firearms Household …" at bounding box center [419, 71] width 57 height 10
drag, startPoint x: 463, startPoint y: 74, endPoint x: 456, endPoint y: 71, distance: 7.5
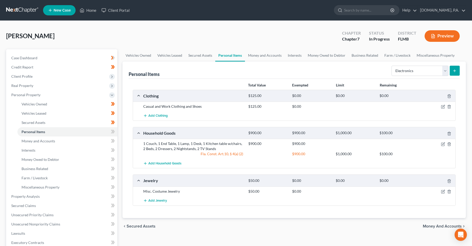
click at [457, 71] on div "Personal Items Select Item Type Clothing Collectibles Of Value Electronics Fire…" at bounding box center [293, 139] width 343 height 156
click at [456, 70] on icon "submit" at bounding box center [454, 71] width 4 height 4
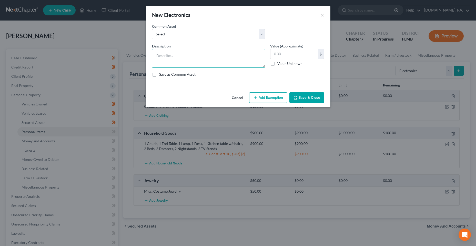
click at [232, 60] on textarea at bounding box center [208, 58] width 113 height 19
type textarea "2 TVs, 1 DVD Player, 1 Cell Phone"
click at [287, 53] on input "text" at bounding box center [293, 54] width 47 height 10
type input "200"
click at [270, 96] on button "Add Exemption" at bounding box center [268, 97] width 38 height 11
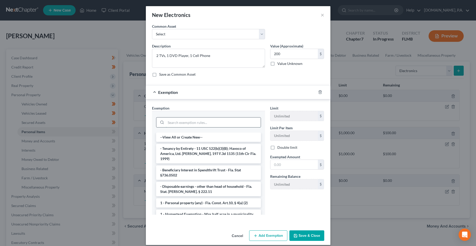
click at [213, 122] on input "search" at bounding box center [213, 122] width 95 height 10
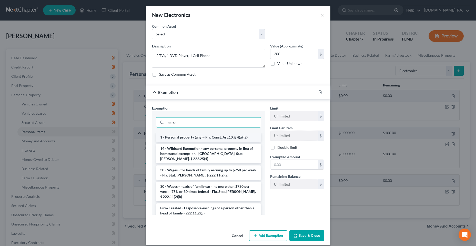
type input "perso"
click at [215, 135] on li "1 - Personal property (any) - Fla. Const. Art.10, § 4(a) (2)" at bounding box center [208, 136] width 105 height 9
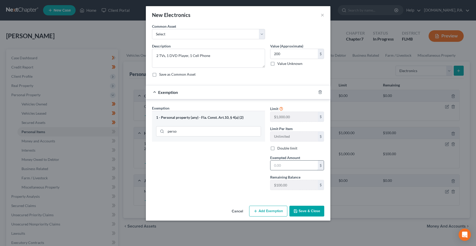
click at [296, 162] on input "text" at bounding box center [293, 165] width 47 height 10
type input "200"
click at [311, 210] on button "Save & Close" at bounding box center [306, 210] width 35 height 11
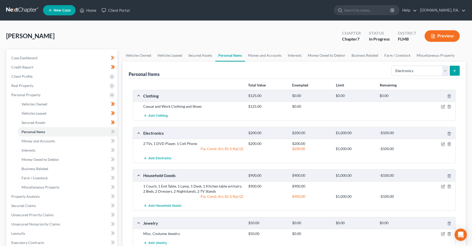
click at [445, 186] on div at bounding box center [438, 185] width 35 height 5
click at [443, 186] on icon "button" at bounding box center [443, 185] width 2 height 2
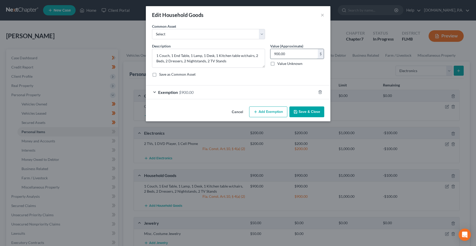
click at [298, 58] on input "900.00" at bounding box center [293, 54] width 47 height 10
type input "350"
click at [298, 90] on div "Exemption $900.00" at bounding box center [231, 92] width 170 height 14
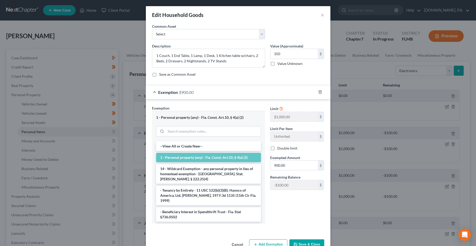
click at [287, 157] on span "Exempted Amount" at bounding box center [285, 157] width 30 height 4
click at [289, 162] on input "900.00" at bounding box center [293, 165] width 47 height 10
click at [289, 166] on input "900.00" at bounding box center [293, 165] width 47 height 10
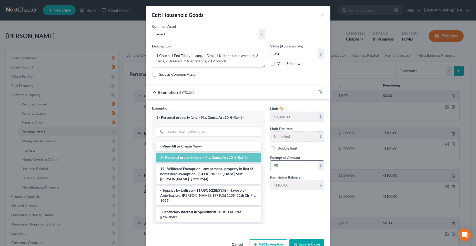
type input "9"
type input "350"
click at [273, 208] on div "Limit $1,000.00 $ Limit Per Item Unlimited $ Double limit Exempted Amount * 350…" at bounding box center [296, 166] width 59 height 122
click at [303, 243] on button "Save & Close" at bounding box center [306, 244] width 35 height 11
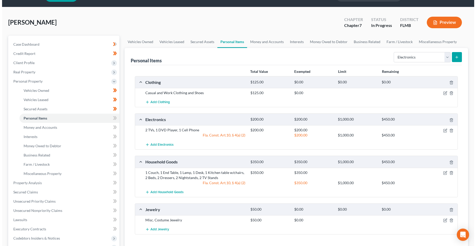
scroll to position [26, 0]
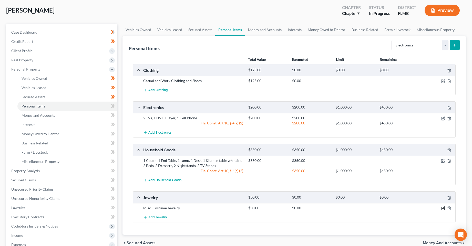
click at [444, 209] on icon "button" at bounding box center [443, 208] width 4 height 4
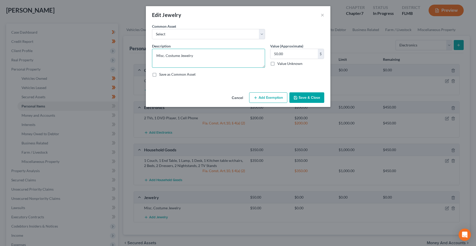
click at [175, 58] on textarea "Misc. Costume Jewelry" at bounding box center [208, 58] width 113 height 19
type textarea "Wedding Ring & Misc. Costume Jewelry"
type input "1,000"
click at [263, 97] on button "Add Exemption" at bounding box center [268, 97] width 38 height 11
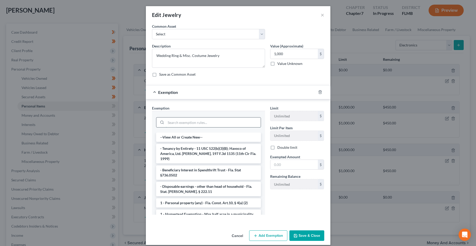
click at [215, 122] on input "search" at bounding box center [213, 122] width 95 height 10
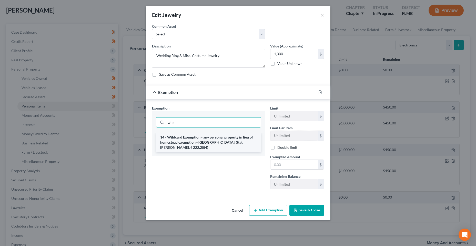
type input "wild"
click at [218, 140] on li "14 - Wildcard Exemption - any personal property in lieu of homestead exemption …" at bounding box center [208, 141] width 105 height 19
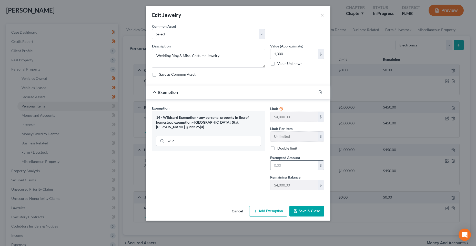
click at [288, 167] on input "text" at bounding box center [293, 165] width 47 height 10
type input "1,000"
click at [306, 210] on button "Save & Close" at bounding box center [306, 210] width 35 height 11
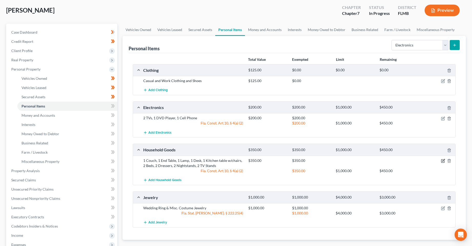
click at [443, 160] on icon "button" at bounding box center [443, 161] width 4 height 4
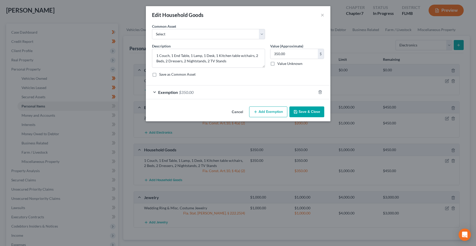
click at [265, 95] on div "Exemption $350.00" at bounding box center [231, 92] width 170 height 14
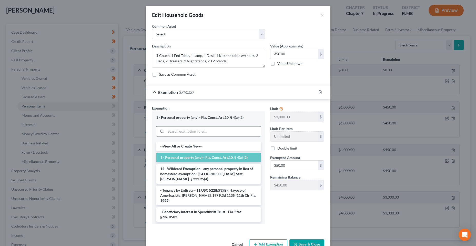
click at [202, 134] on input "search" at bounding box center [213, 131] width 95 height 10
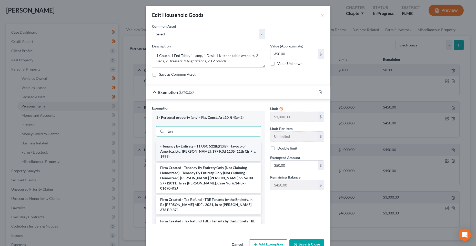
type input "ten"
click at [206, 145] on li "- Tenancy by Entirety - 11 USC 522(b)(3)(B); Havoco of America, Ltd. [PERSON_NA…" at bounding box center [208, 150] width 105 height 19
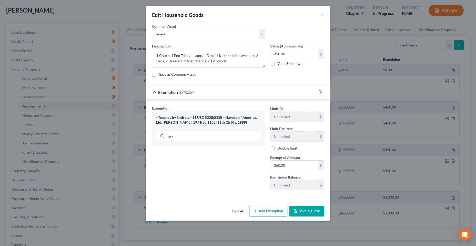
click at [311, 210] on button "Save & Close" at bounding box center [306, 210] width 35 height 11
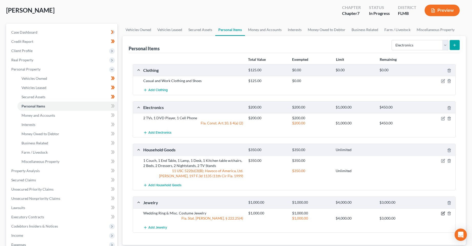
click at [443, 213] on icon "button" at bounding box center [443, 213] width 2 height 2
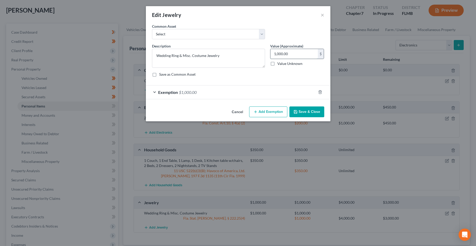
click at [283, 54] on input "1,000.00" at bounding box center [293, 54] width 47 height 10
type input "1,200"
click at [281, 94] on div "Exemption $1,000.00" at bounding box center [231, 92] width 170 height 14
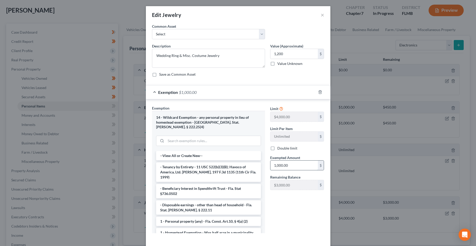
click at [298, 167] on input "1,000.00" at bounding box center [293, 165] width 47 height 10
type input "1,200"
click at [310, 226] on div "Limit $4,000.00 $ Limit Per Item Unlimited $ Double limit Exempted Amount * 1,2…" at bounding box center [296, 171] width 59 height 132
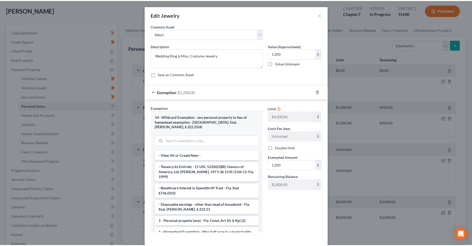
scroll to position [19, 0]
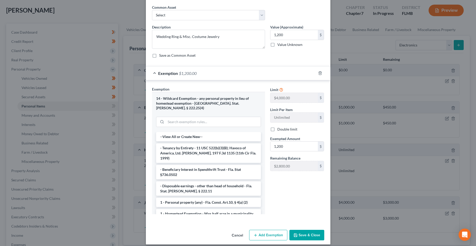
click at [309, 229] on button "Save & Close" at bounding box center [306, 234] width 35 height 11
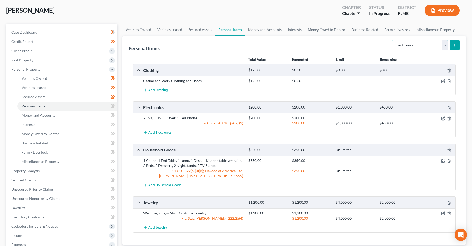
click at [435, 44] on select "Select Item Type Clothing Collectibles Of Value Electronics Firearms Household …" at bounding box center [419, 45] width 57 height 10
select select "pets"
click at [392, 40] on select "Select Item Type Clothing Collectibles Of Value Electronics Firearms Household …" at bounding box center [419, 45] width 57 height 10
click at [456, 48] on button "submit" at bounding box center [455, 45] width 10 height 10
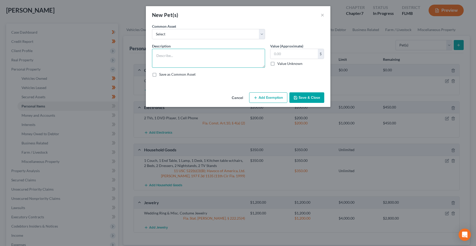
click at [247, 62] on textarea at bounding box center [208, 58] width 113 height 19
type textarea "3 Dogs, 1 Cat"
type input "4.00"
click at [262, 100] on button "Add Exemption" at bounding box center [268, 97] width 38 height 11
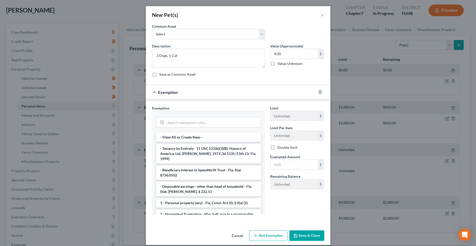
click at [227, 128] on div at bounding box center [208, 122] width 113 height 22
click at [229, 124] on input "search" at bounding box center [213, 122] width 95 height 10
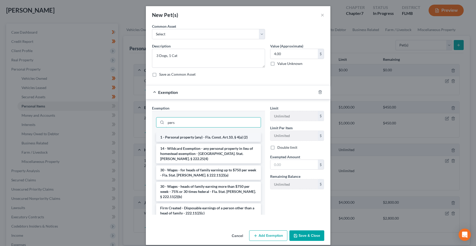
type input "pers"
click at [229, 139] on li "1 - Personal property (any) - Fla. Const. Art.10, § 4(a) (2)" at bounding box center [208, 136] width 105 height 9
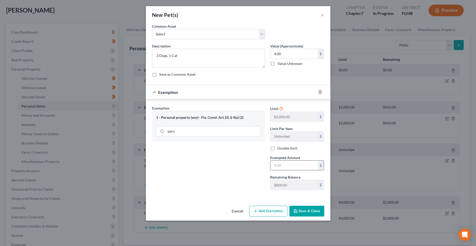
click at [296, 164] on input "text" at bounding box center [293, 165] width 47 height 10
type input "4.00"
click at [311, 212] on button "Save & Close" at bounding box center [306, 210] width 35 height 11
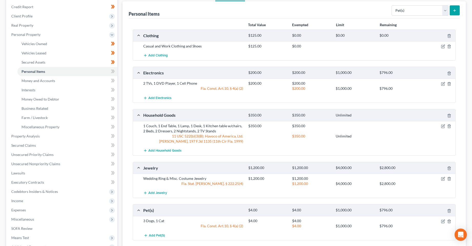
scroll to position [42, 0]
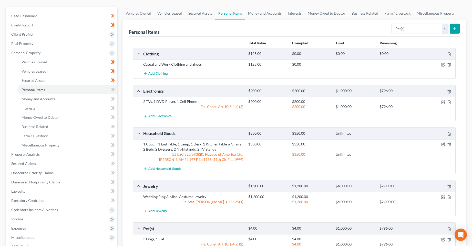
click at [446, 65] on div at bounding box center [438, 64] width 35 height 5
click at [444, 65] on icon "button" at bounding box center [442, 64] width 3 height 3
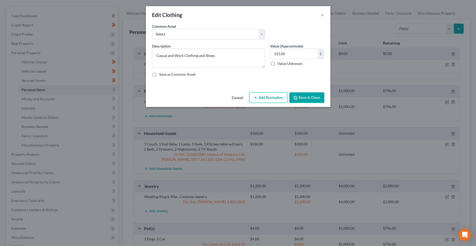
click at [268, 53] on div "Value (Approximate) 125.00 $ Value Unknown Balance Undetermined 125.00 $ Value …" at bounding box center [296, 55] width 59 height 24
click at [277, 54] on input "125.00" at bounding box center [293, 54] width 47 height 10
type input "2"
type input "600"
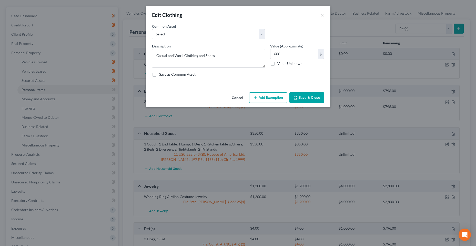
click at [272, 94] on button "Add Exemption" at bounding box center [268, 97] width 38 height 11
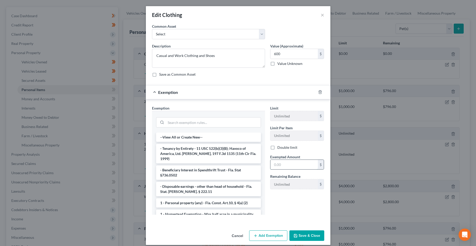
click at [283, 166] on input "text" at bounding box center [293, 165] width 47 height 10
type input "600"
click at [224, 122] on input "search" at bounding box center [213, 122] width 95 height 10
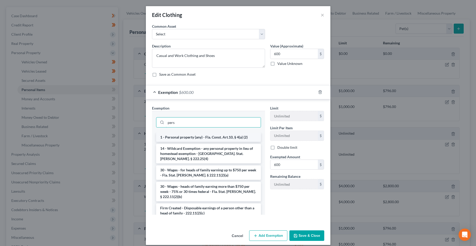
type input "pers"
click at [226, 133] on li "1 - Personal property (any) - Fla. Const. Art.10, § 4(a) (2)" at bounding box center [208, 136] width 105 height 9
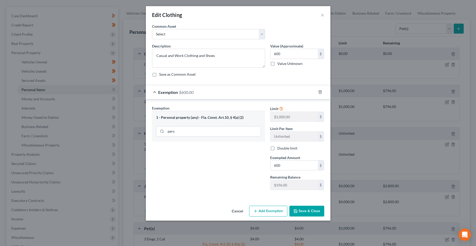
click at [305, 213] on button "Save & Close" at bounding box center [306, 210] width 35 height 11
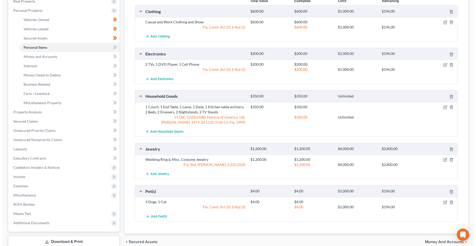
scroll to position [93, 0]
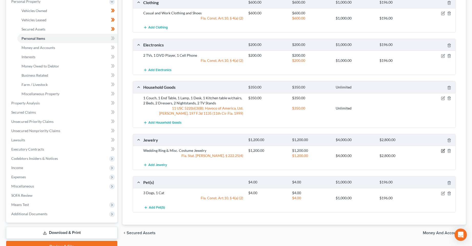
click at [442, 151] on icon "button" at bounding box center [443, 150] width 2 height 2
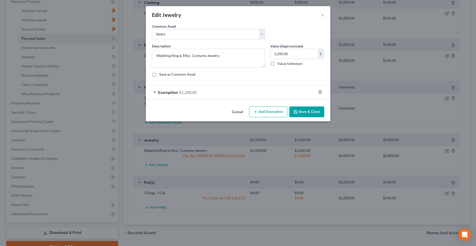
click at [261, 114] on button "Add Exemption" at bounding box center [268, 111] width 38 height 11
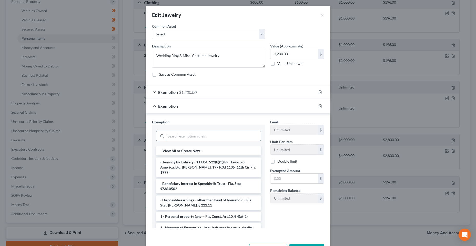
click at [176, 133] on input "search" at bounding box center [213, 136] width 95 height 10
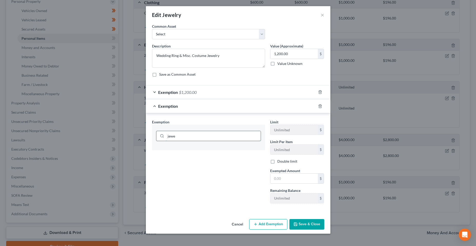
type input "jewel"
drag, startPoint x: 184, startPoint y: 134, endPoint x: 150, endPoint y: 137, distance: 34.7
click at [150, 137] on div "Exemption Set must be selected for CA. Exemption * jewel" at bounding box center [208, 163] width 118 height 88
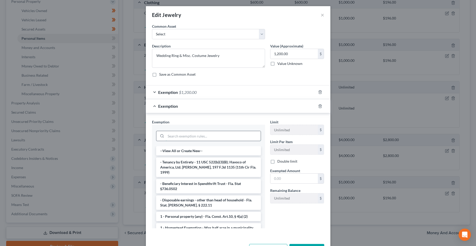
click at [219, 136] on input "search" at bounding box center [213, 136] width 95 height 10
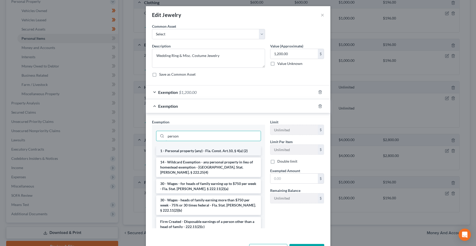
type input "person"
click at [220, 153] on li "1 - Personal property (any) - Fla. Const. Art.10, § 4(a) (2)" at bounding box center [208, 150] width 105 height 9
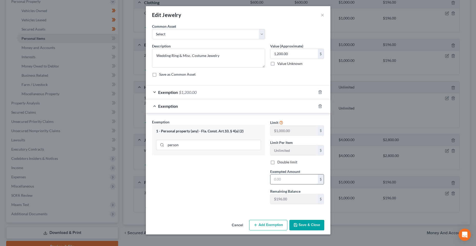
click at [294, 176] on input "text" at bounding box center [293, 179] width 47 height 10
type input "196"
click at [285, 93] on div "Exemption $1,200.00" at bounding box center [231, 92] width 170 height 14
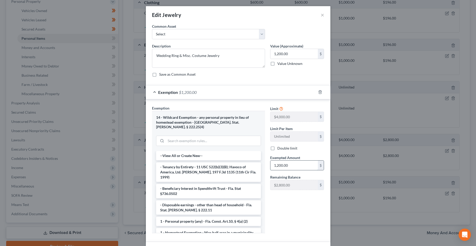
click at [296, 164] on input "1,200.00" at bounding box center [293, 165] width 47 height 10
click at [296, 204] on div "Limit $4,000.00 $ Limit Per Item Unlimited $ Double limit Exempted Amount * $ R…" at bounding box center [296, 171] width 59 height 132
click at [291, 169] on input "text" at bounding box center [293, 165] width 47 height 10
type input "1,004"
click at [299, 210] on div "Limit $4,000.00 $ Limit Per Item Unlimited $ Double limit Exempted Amount * 1,0…" at bounding box center [296, 171] width 59 height 132
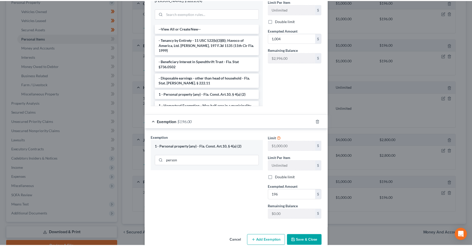
scroll to position [132, 0]
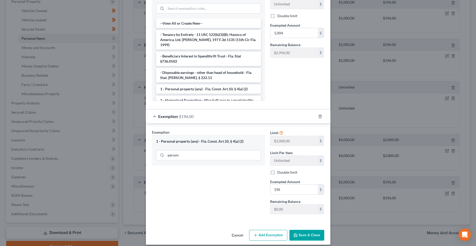
click at [305, 230] on button "Save & Close" at bounding box center [306, 234] width 35 height 11
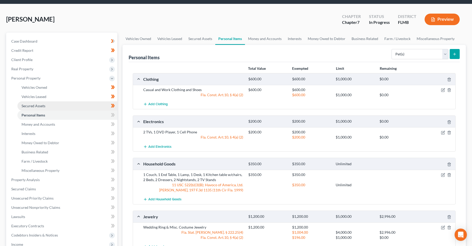
scroll to position [16, 0]
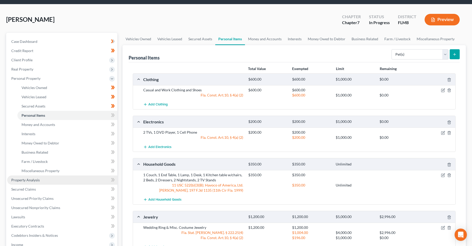
click at [31, 182] on link "Property Analysis" at bounding box center [62, 179] width 110 height 9
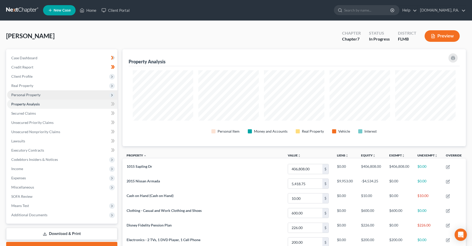
click at [65, 92] on span "Personal Property" at bounding box center [62, 94] width 110 height 9
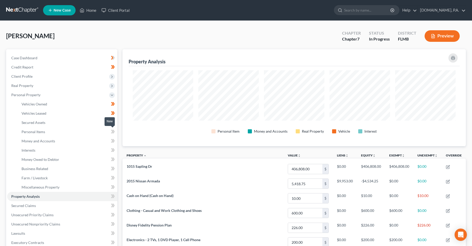
click at [113, 134] on icon at bounding box center [113, 131] width 4 height 6
click at [88, 143] on link "Money and Accounts" at bounding box center [67, 140] width 100 height 9
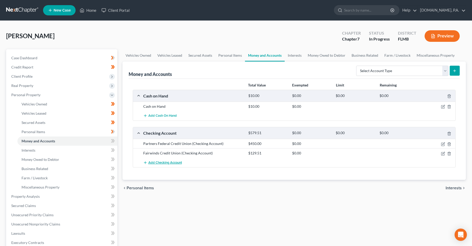
click at [164, 164] on span "Add Checking Account" at bounding box center [165, 162] width 34 height 4
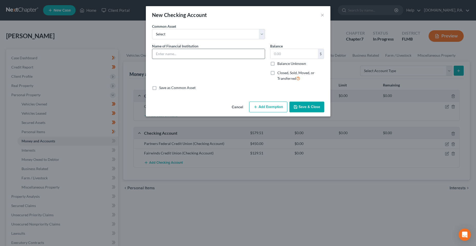
click at [211, 58] on input "text" at bounding box center [208, 54] width 112 height 10
type input "PayPal"
click at [304, 109] on button "Save & Close" at bounding box center [306, 106] width 35 height 11
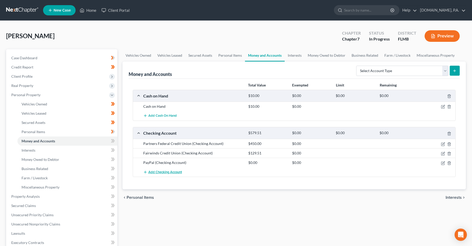
click at [163, 172] on span "Add Checking Account" at bounding box center [165, 172] width 34 height 4
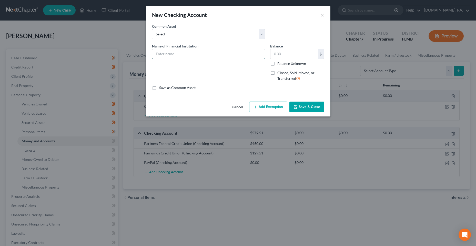
click at [182, 54] on input "text" at bounding box center [208, 54] width 112 height 10
type input "Apple Cash"
click at [310, 104] on button "Save & Close" at bounding box center [306, 106] width 35 height 11
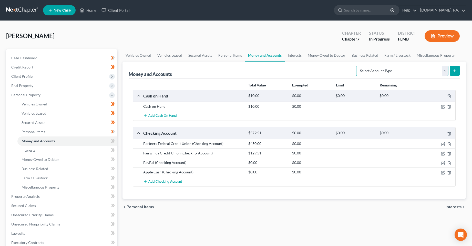
click at [423, 75] on select "Select Account Type Brokerage Cash on Hand Certificates of Deposit Checking Acc…" at bounding box center [402, 71] width 92 height 10
select select "savings"
click at [357, 66] on select "Select Account Type Brokerage Cash on Hand Certificates of Deposit Checking Acc…" at bounding box center [402, 71] width 92 height 10
click at [455, 72] on icon "submit" at bounding box center [454, 71] width 4 height 4
click at [452, 207] on span "Interests" at bounding box center [453, 207] width 16 height 4
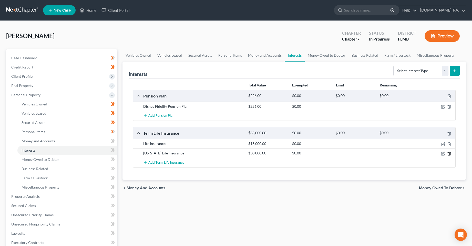
click at [449, 153] on line "button" at bounding box center [449, 153] width 0 height 1
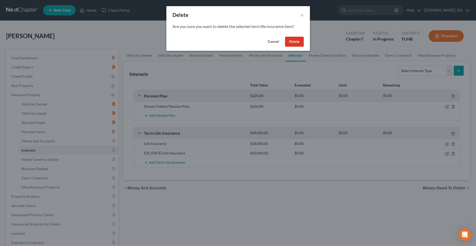
click at [300, 42] on button "Delete" at bounding box center [294, 42] width 19 height 10
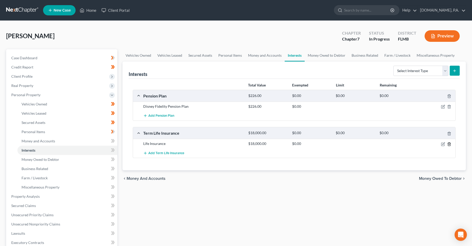
click at [449, 144] on line "button" at bounding box center [449, 144] width 0 height 1
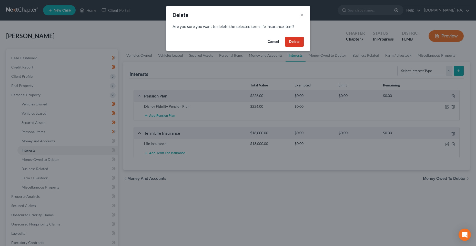
click at [299, 45] on button "Delete" at bounding box center [294, 42] width 19 height 10
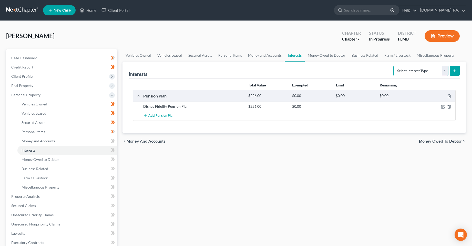
click at [427, 75] on select "Select Interest Type 401K Annuity Bond Education IRA Government Bond Government…" at bounding box center [420, 71] width 55 height 10
drag, startPoint x: 312, startPoint y: 178, endPoint x: 273, endPoint y: 171, distance: 40.3
click at [311, 178] on div "Vehicles Owned Vehicles Leased Secured Assets Personal Items Money and Accounts…" at bounding box center [294, 197] width 349 height 296
click at [161, 141] on span "Money and Accounts" at bounding box center [146, 141] width 39 height 4
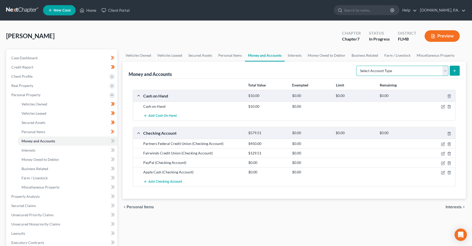
click at [440, 75] on select "Select Account Type Brokerage Cash on Hand Certificates of Deposit Checking Acc…" at bounding box center [402, 71] width 92 height 10
select select "savings"
click at [357, 66] on select "Select Account Type Brokerage Cash on Hand Certificates of Deposit Checking Acc…" at bounding box center [402, 71] width 92 height 10
click at [455, 69] on icon "submit" at bounding box center [454, 71] width 4 height 4
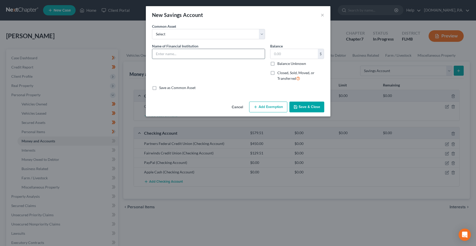
click at [197, 52] on input "text" at bounding box center [208, 54] width 112 height 10
drag, startPoint x: 201, startPoint y: 55, endPoint x: 208, endPoint y: 56, distance: 7.3
click at [201, 55] on input "Partners Federal CU -" at bounding box center [208, 54] width 112 height 10
type input "Partners Federal CU - 7326-0000"
click at [311, 104] on button "Save & Close" at bounding box center [306, 106] width 35 height 11
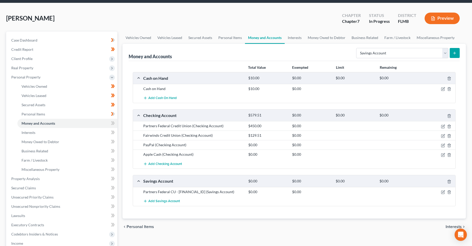
scroll to position [26, 0]
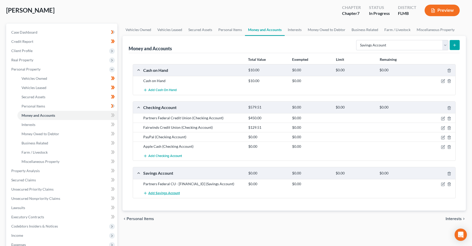
click at [161, 196] on button "Add Savings Account" at bounding box center [161, 192] width 37 height 9
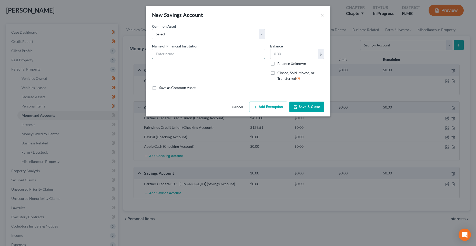
click at [223, 55] on input "text" at bounding box center [208, 54] width 112 height 10
type input "Fairwinds CU - 7754"
click at [309, 111] on button "Save & Close" at bounding box center [306, 106] width 35 height 11
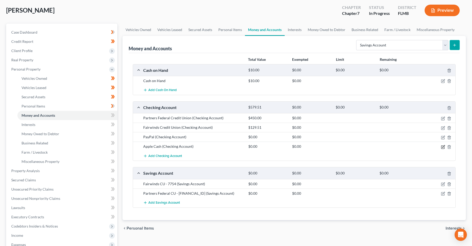
click at [441, 148] on icon "button" at bounding box center [443, 147] width 4 height 4
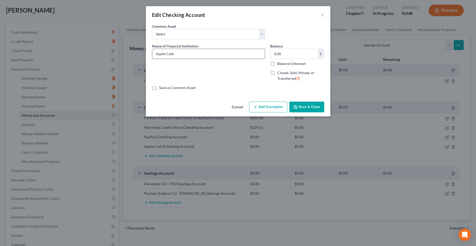
drag, startPoint x: 230, startPoint y: 59, endPoint x: 228, endPoint y: 55, distance: 4.2
click at [230, 59] on div "Name of Financial Institution * Apple Cash" at bounding box center [208, 64] width 118 height 42
click at [228, 55] on input "Apple Cash" at bounding box center [208, 54] width 112 height 10
click at [222, 54] on input "Apple Cash -" at bounding box center [208, 54] width 112 height 10
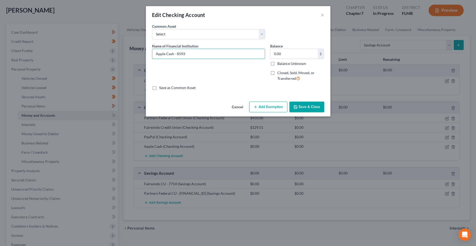
type input "Apple Cash - 8593"
click at [308, 104] on button "Save & Close" at bounding box center [306, 106] width 35 height 11
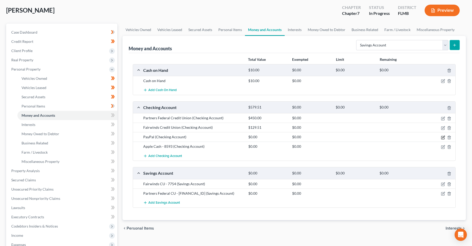
click at [443, 138] on icon "button" at bounding box center [443, 137] width 4 height 4
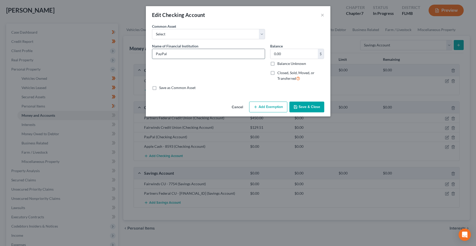
click at [181, 51] on input "PayPal" at bounding box center [208, 54] width 112 height 10
drag, startPoint x: 315, startPoint y: 107, endPoint x: 311, endPoint y: 108, distance: 4.5
click at [315, 107] on button "Save & Close" at bounding box center [306, 106] width 35 height 11
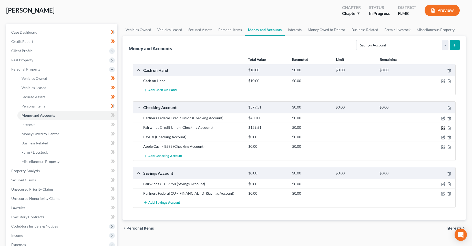
click at [443, 127] on icon "button" at bounding box center [443, 128] width 4 height 4
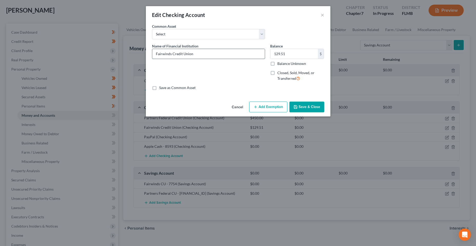
click at [199, 55] on input "Fairwinds Credit Union" at bounding box center [208, 54] width 112 height 10
drag, startPoint x: 192, startPoint y: 55, endPoint x: 172, endPoint y: 56, distance: 20.2
click at [172, 56] on input "Fairwinds Credit Union" at bounding box center [208, 54] width 112 height 10
type input "Fairwinds CU - 1309"
click at [305, 106] on button "Save & Close" at bounding box center [306, 106] width 35 height 11
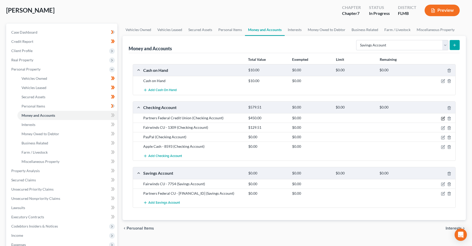
click at [443, 119] on icon "button" at bounding box center [443, 118] width 4 height 4
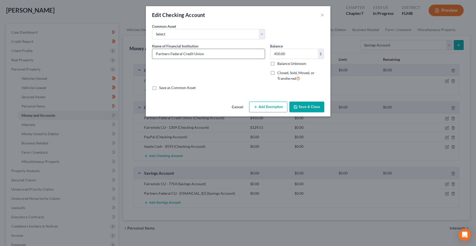
click at [211, 52] on input "Partners Federal Credit Union" at bounding box center [208, 54] width 112 height 10
drag, startPoint x: 208, startPoint y: 53, endPoint x: 230, endPoint y: 41, distance: 24.4
click at [188, 53] on input "Partners Federal Credit Union" at bounding box center [208, 54] width 112 height 10
type input "Partners Federal CU - 7326-0001"
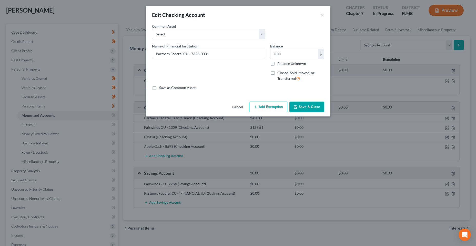
click at [295, 101] on div "Cancel Add Exemption Save & Close" at bounding box center [238, 107] width 184 height 17
click at [301, 108] on button "Save & Close" at bounding box center [306, 106] width 35 height 11
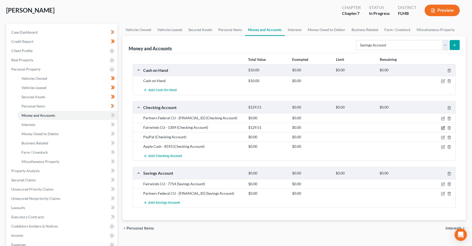
click at [442, 127] on icon "button" at bounding box center [443, 128] width 4 height 4
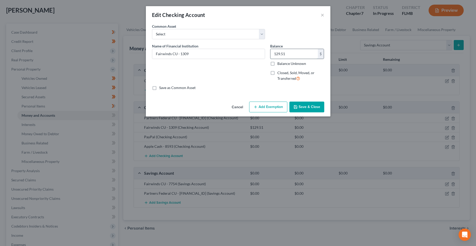
click at [278, 54] on input "129.51" at bounding box center [293, 54] width 47 height 10
click at [313, 109] on button "Save & Close" at bounding box center [306, 106] width 35 height 11
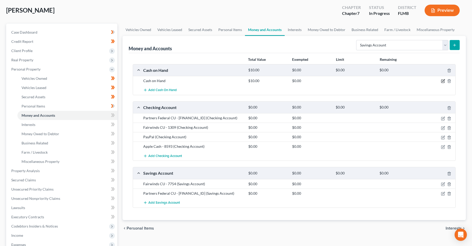
click at [442, 81] on icon "button" at bounding box center [443, 81] width 4 height 4
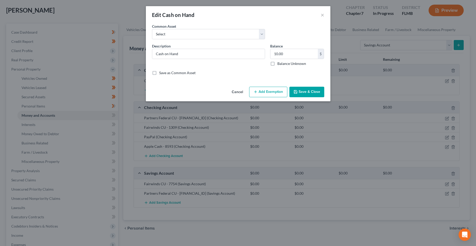
click at [260, 95] on button "Add Exemption" at bounding box center [268, 92] width 38 height 11
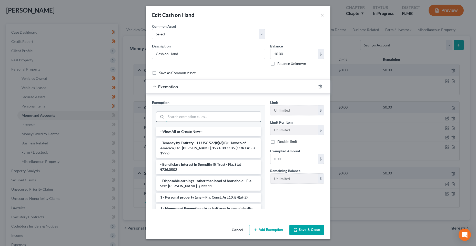
click at [177, 117] on input "search" at bounding box center [213, 117] width 95 height 10
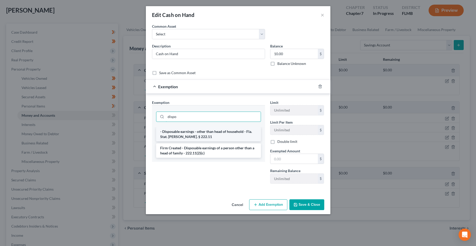
type input "dispo"
click at [198, 138] on li "- Disposable earnings - other than head of household - Fla. Stat. [PERSON_NAME]…" at bounding box center [208, 134] width 105 height 14
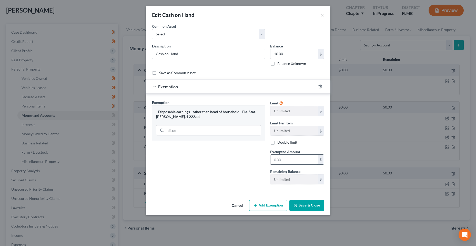
click at [281, 163] on input "text" at bounding box center [293, 159] width 47 height 10
type input "10"
drag, startPoint x: 237, startPoint y: 178, endPoint x: 271, endPoint y: 182, distance: 33.8
click at [237, 178] on div "Exemption Set must be selected for CA. Exemption * - Disposable earnings - othe…" at bounding box center [208, 144] width 118 height 89
click at [306, 203] on button "Save & Close" at bounding box center [306, 205] width 35 height 11
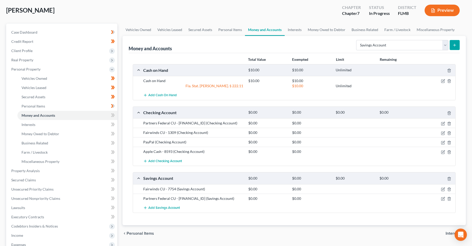
drag, startPoint x: 219, startPoint y: 239, endPoint x: 216, endPoint y: 234, distance: 6.1
click at [219, 239] on div "chevron_left Personal Items Interests chevron_right" at bounding box center [293, 233] width 343 height 16
click at [113, 115] on icon at bounding box center [113, 115] width 2 height 4
click at [99, 126] on link "Interests" at bounding box center [67, 124] width 100 height 9
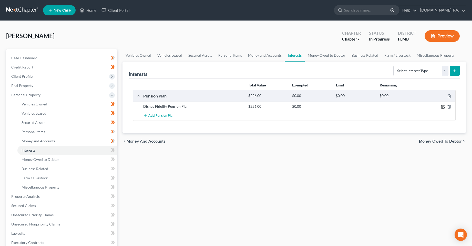
click at [443, 107] on icon "button" at bounding box center [443, 106] width 4 height 4
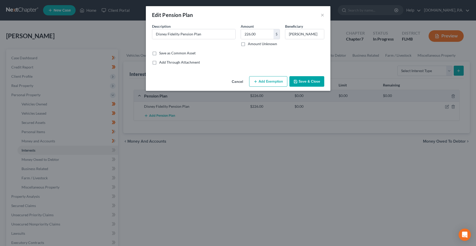
click at [236, 82] on button "Cancel" at bounding box center [236, 82] width 19 height 10
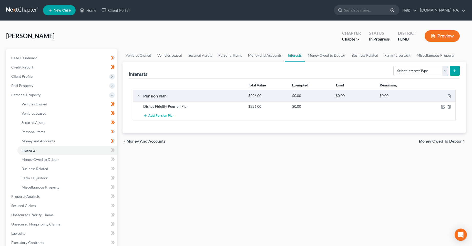
drag, startPoint x: 195, startPoint y: 175, endPoint x: 284, endPoint y: 146, distance: 92.9
click at [195, 175] on div "Vehicles Owned Vehicles Leased Secured Assets Personal Items Money and Accounts…" at bounding box center [294, 197] width 349 height 296
click at [444, 71] on select "Select Interest Type 401K Annuity Bond Education IRA Government Bond Government…" at bounding box center [420, 71] width 55 height 10
select select "pension_plan"
click at [394, 66] on select "Select Interest Type 401K Annuity Bond Education IRA Government Bond Government…" at bounding box center [420, 71] width 55 height 10
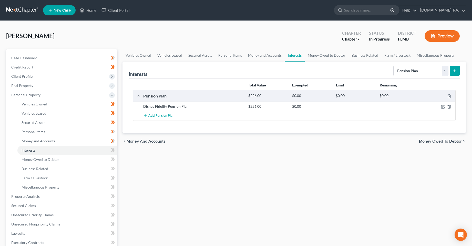
click at [455, 71] on icon "submit" at bounding box center [454, 71] width 4 height 4
click at [159, 116] on span "Add Pension Plan" at bounding box center [161, 116] width 26 height 4
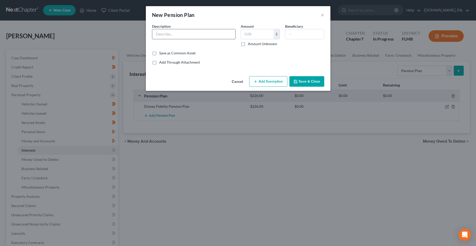
click at [179, 37] on input "text" at bounding box center [193, 34] width 83 height 10
drag, startPoint x: 177, startPoint y: 37, endPoint x: 150, endPoint y: 37, distance: 27.4
click at [150, 37] on div "Description * OPM" at bounding box center [193, 35] width 89 height 23
type input "OPM"
click at [240, 80] on button "Cancel" at bounding box center [236, 82] width 19 height 10
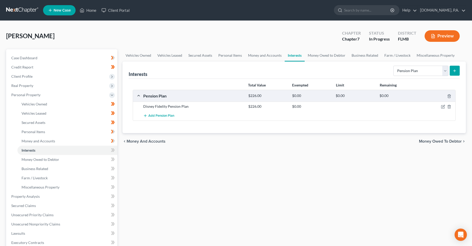
click at [206, 162] on div "Vehicles Owned Vehicles Leased Secured Assets Personal Items Money and Accounts…" at bounding box center [294, 197] width 349 height 296
click at [116, 151] on span at bounding box center [112, 151] width 9 height 8
click at [85, 158] on link "Money Owed to Debtor" at bounding box center [67, 159] width 100 height 9
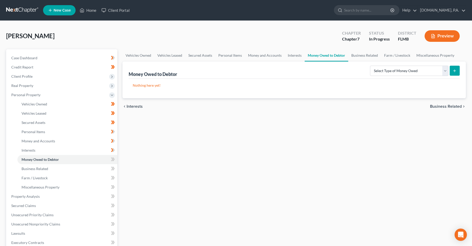
drag, startPoint x: 251, startPoint y: 148, endPoint x: 215, endPoint y: 149, distance: 36.1
click at [251, 148] on div "Vehicles Owned Vehicles Leased Secured Assets Personal Items Money and Accounts…" at bounding box center [294, 197] width 349 height 296
click at [112, 161] on icon at bounding box center [113, 159] width 4 height 6
click at [95, 172] on link "Business Related" at bounding box center [67, 168] width 100 height 9
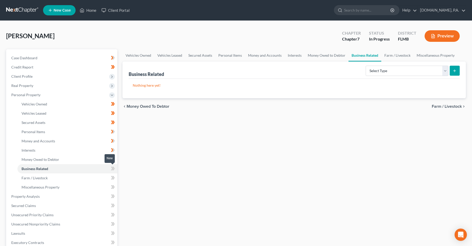
click at [114, 169] on icon at bounding box center [113, 168] width 2 height 4
click at [114, 175] on icon at bounding box center [113, 177] width 4 height 6
click at [114, 187] on icon at bounding box center [113, 187] width 4 height 6
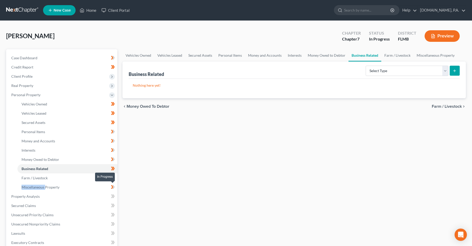
click at [114, 187] on icon at bounding box center [113, 187] width 4 height 6
click at [101, 197] on link "Property Analysis" at bounding box center [62, 196] width 110 height 9
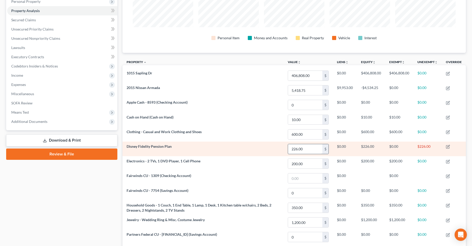
scroll to position [102, 0]
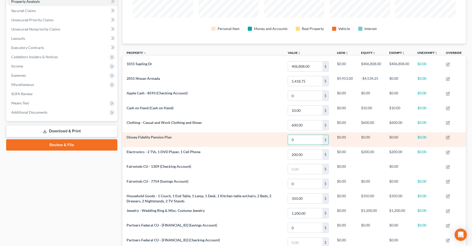
type input "0"
click at [256, 142] on td "Disney Fidelity Pension Plan" at bounding box center [202, 139] width 161 height 15
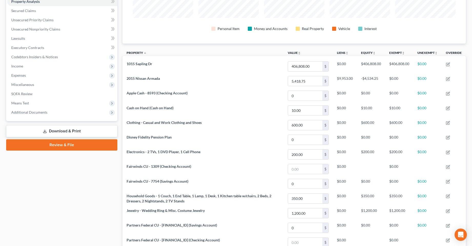
click at [66, 188] on div "Case Dashboard Payments Invoices Payments Payments Credit Report Client Profile" at bounding box center [62, 128] width 116 height 363
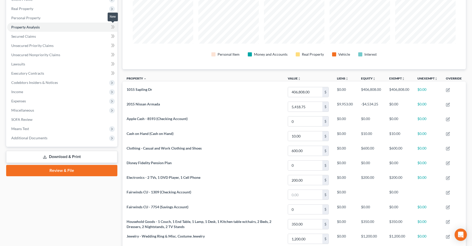
click at [110, 29] on span at bounding box center [112, 28] width 9 height 8
click at [97, 36] on link "Secured Claims" at bounding box center [62, 36] width 110 height 9
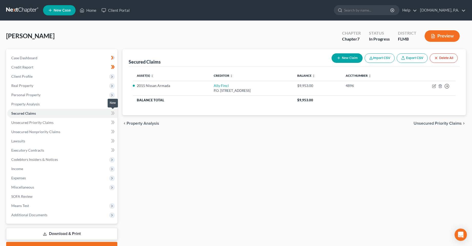
click at [112, 113] on icon at bounding box center [112, 113] width 2 height 4
click at [109, 123] on span at bounding box center [112, 123] width 9 height 8
click at [114, 123] on icon at bounding box center [113, 122] width 4 height 6
click at [96, 132] on link "Unsecured Nonpriority Claims" at bounding box center [62, 131] width 110 height 9
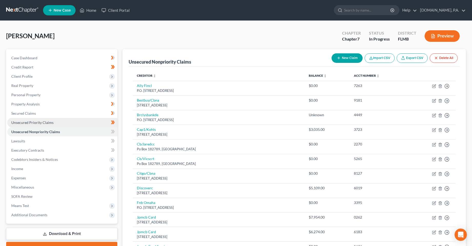
click at [98, 122] on link "Unsecured Priority Claims" at bounding box center [62, 122] width 110 height 9
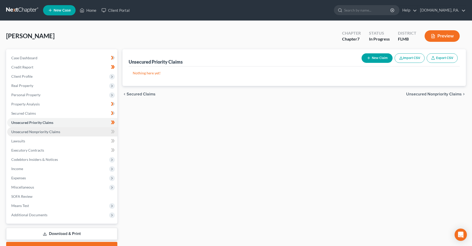
click at [95, 131] on link "Unsecured Nonpriority Claims" at bounding box center [62, 131] width 110 height 9
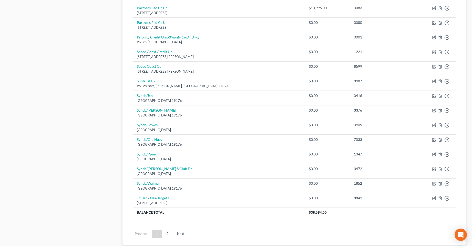
scroll to position [320, 0]
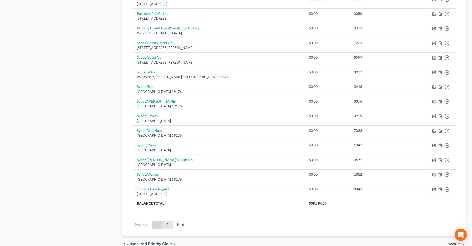
click at [166, 225] on link "2" at bounding box center [167, 225] width 10 height 8
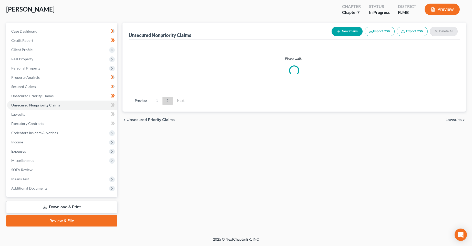
scroll to position [27, 0]
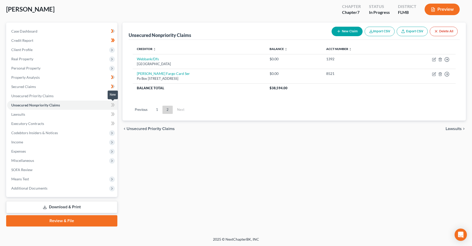
click at [113, 106] on icon at bounding box center [113, 105] width 4 height 6
click at [95, 113] on link "Lawsuits" at bounding box center [62, 114] width 110 height 9
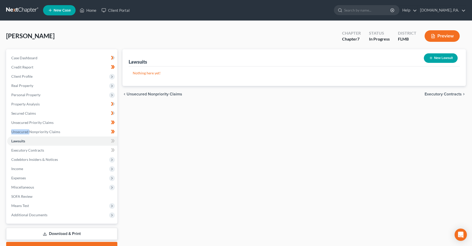
click at [445, 56] on button "New Lawsuit" at bounding box center [441, 57] width 34 height 9
select select "0"
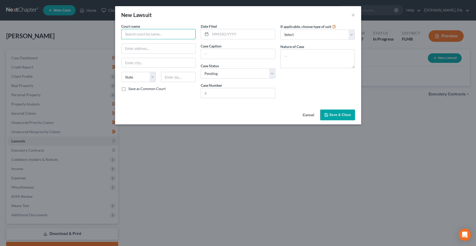
click at [166, 33] on input "text" at bounding box center [158, 34] width 75 height 10
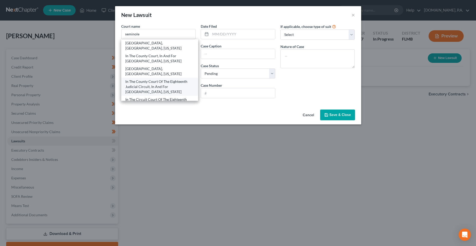
click at [172, 87] on div "In The County Court Of The Eighteenth Judicial Circuit, In And For [GEOGRAPHIC_…" at bounding box center [159, 86] width 69 height 15
type input "In The County Court Of The Eighteenth Judicial Circuit, In And For [GEOGRAPHIC_…"
type input "Post Office Box 8099"
type input "[PERSON_NAME]"
select select "9"
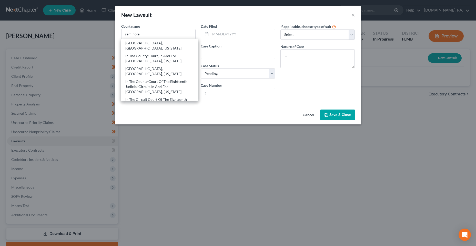
type input "32772-8099"
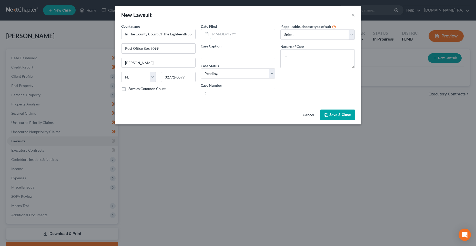
click at [223, 32] on input "text" at bounding box center [242, 34] width 65 height 10
drag, startPoint x: 220, startPoint y: 38, endPoint x: 213, endPoint y: 38, distance: 7.2
click at [220, 38] on input "text" at bounding box center [242, 34] width 65 height 10
paste input "[DATE]"
type input "[DATE]"
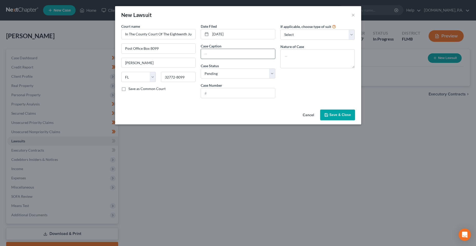
drag, startPoint x: 261, startPoint y: 54, endPoint x: 163, endPoint y: 63, distance: 98.6
click at [261, 54] on input "text" at bounding box center [238, 54] width 74 height 10
paste input "CAPITAL ONE NA -VS- [PERSON_NAME]"
type input "CAPITAL ONE NA -VS- [PERSON_NAME]"
click at [293, 60] on textarea at bounding box center [317, 58] width 75 height 19
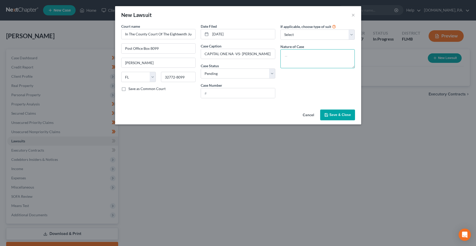
paste textarea "19 - CONTRACT/INDEBTED,ETC"
type textarea "19 - CONTRACT/INDEBTED,ETC"
drag, startPoint x: 222, startPoint y: 93, endPoint x: 269, endPoint y: 67, distance: 53.7
click at [222, 93] on input "text" at bounding box center [238, 93] width 74 height 10
paste input "2025SC005621"
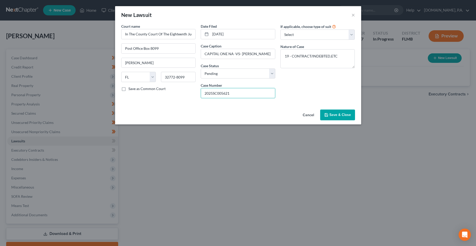
type input "2025SC005621"
click at [330, 111] on button "Save & Close" at bounding box center [337, 114] width 35 height 11
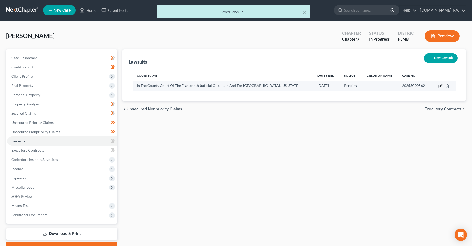
click at [441, 87] on icon "button" at bounding box center [440, 86] width 4 height 4
select select "9"
select select "0"
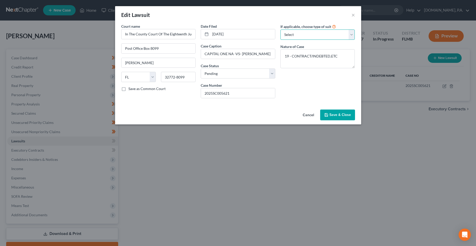
click at [300, 30] on select "Select Repossession Garnishment Foreclosure Attached, Seized, Or Levied Other" at bounding box center [317, 34] width 75 height 10
click at [344, 114] on span "Save & Close" at bounding box center [340, 114] width 22 height 4
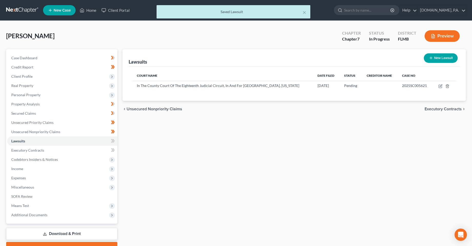
click at [201, 151] on div "Lawsuits New Lawsuit Court Name Date Filed Status Creditor Name Case No In The …" at bounding box center [294, 151] width 349 height 204
click at [32, 130] on span "Unsecured Nonpriority Claims" at bounding box center [35, 131] width 49 height 4
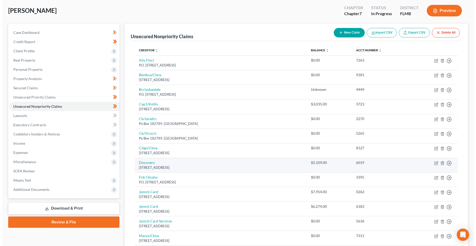
scroll to position [26, 0]
click at [144, 163] on link "Discoverc" at bounding box center [145, 162] width 16 height 4
select select "46"
select select "2"
select select "0"
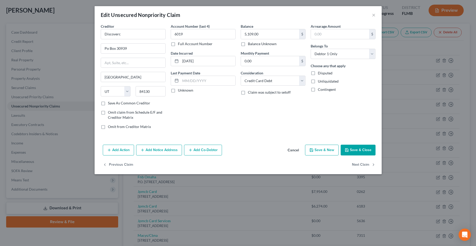
click at [122, 155] on button "Add Action" at bounding box center [118, 149] width 31 height 11
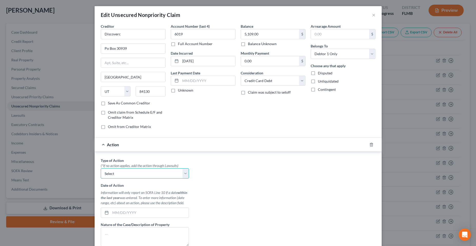
click at [159, 172] on select "Select Repossession Garnishment Foreclosure Personal Injury Attached, Seized, O…" at bounding box center [145, 173] width 88 height 10
click at [244, 164] on div "Type of Action * (*If no action applies, add the action through Lawsuits) Selec…" at bounding box center [238, 222] width 280 height 128
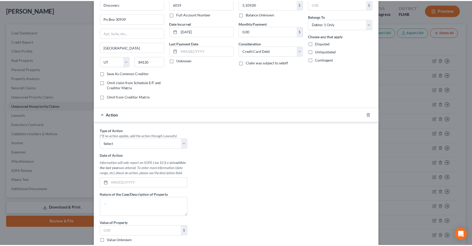
scroll to position [0, 0]
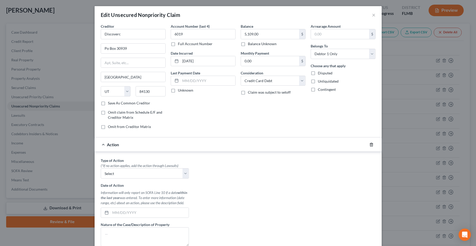
click at [370, 144] on icon "button" at bounding box center [371, 144] width 2 height 3
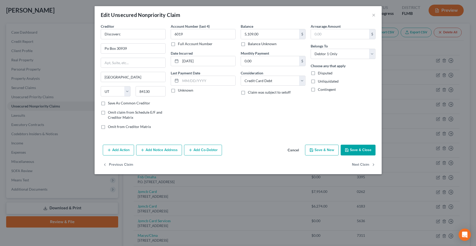
click at [363, 151] on button "Save & Close" at bounding box center [357, 149] width 35 height 11
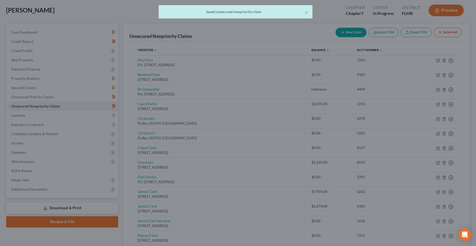
type input "0"
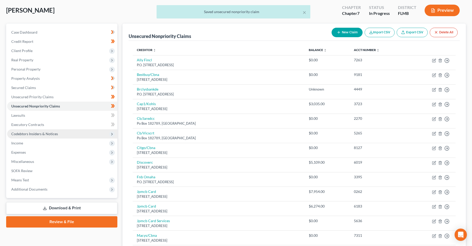
click at [34, 136] on span "Codebtors Insiders & Notices" at bounding box center [62, 133] width 110 height 9
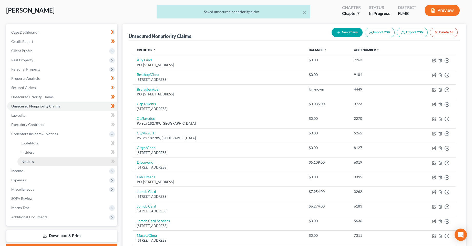
click at [35, 160] on link "Notices" at bounding box center [67, 161] width 100 height 9
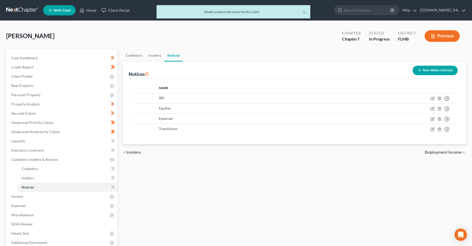
click at [441, 73] on button "New Notice Address" at bounding box center [434, 70] width 45 height 9
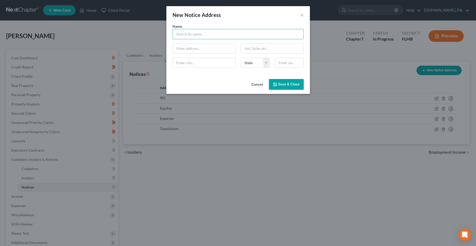
click at [218, 31] on input "text" at bounding box center [237, 34] width 131 height 10
type input "[PERSON_NAME]"
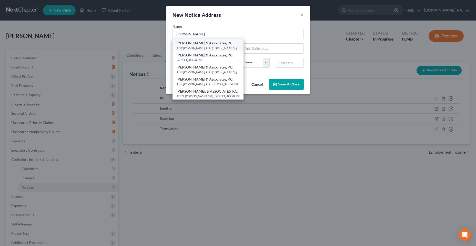
click at [223, 49] on div "Attn: [PERSON_NAME], ESQ [STREET_ADDRESS]" at bounding box center [207, 48] width 63 height 4
type input "[PERSON_NAME] & Associates, P.C."
type input "Attn: [PERSON_NAME], ESQ"
type input "80 Minuteman Rd"
type input "Andover"
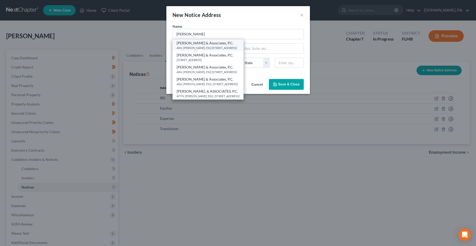
select select "22"
type input "01810"
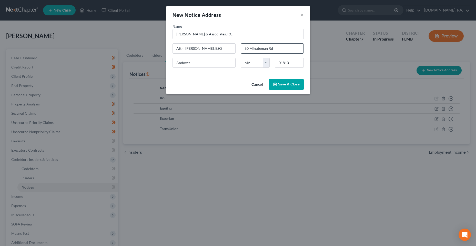
click at [248, 48] on input "80 Minuteman Rd" at bounding box center [272, 49] width 62 height 10
type input "[STREET_ADDRESS]"
click at [216, 62] on input "Andover" at bounding box center [204, 63] width 62 height 10
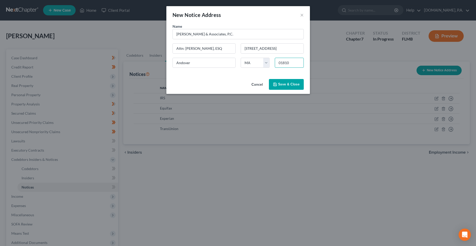
click at [293, 64] on div "01810" at bounding box center [289, 63] width 34 height 10
click at [275, 68] on div at bounding box center [275, 68] width 0 height 0
click at [285, 62] on input "01810" at bounding box center [289, 63] width 29 height 10
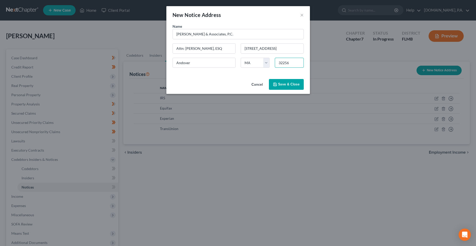
type input "32256"
type input "[GEOGRAPHIC_DATA]"
select select "9"
click at [281, 89] on button "Save & Close" at bounding box center [286, 84] width 35 height 11
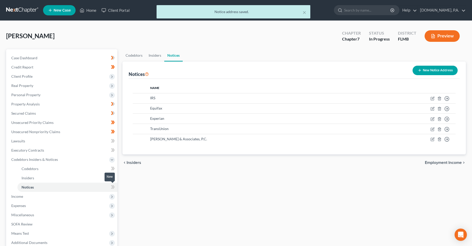
click at [113, 186] on icon at bounding box center [113, 187] width 2 height 4
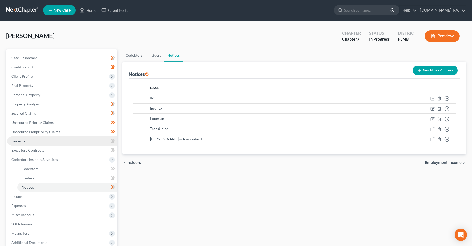
click at [71, 138] on link "Lawsuits" at bounding box center [62, 140] width 110 height 9
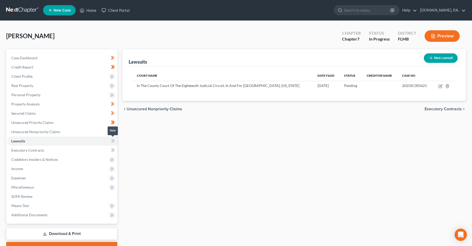
click at [111, 141] on icon at bounding box center [113, 141] width 4 height 6
click at [88, 149] on link "Executory Contracts" at bounding box center [62, 149] width 110 height 9
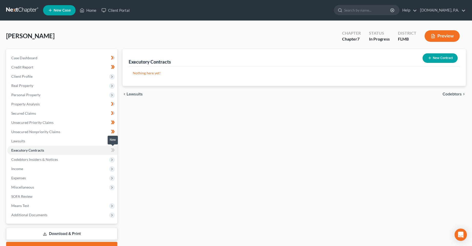
click at [114, 152] on icon at bounding box center [113, 150] width 4 height 6
click at [101, 160] on span "Codebtors Insiders & Notices" at bounding box center [62, 159] width 110 height 9
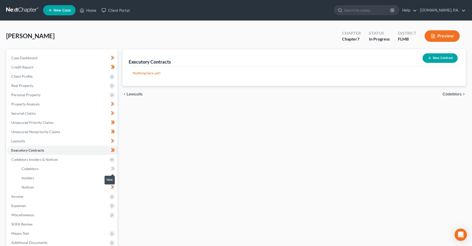
click at [111, 170] on icon at bounding box center [113, 168] width 4 height 6
click at [117, 178] on span at bounding box center [112, 178] width 9 height 8
click at [74, 193] on span "Income" at bounding box center [62, 196] width 110 height 9
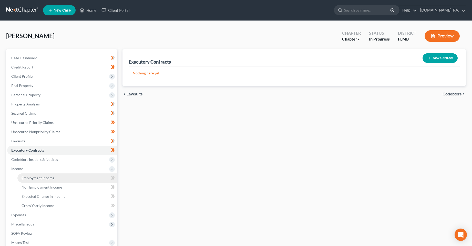
click at [80, 181] on link "Employment Income" at bounding box center [67, 177] width 100 height 9
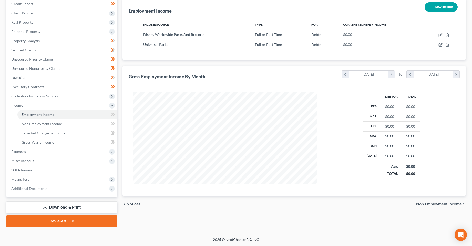
scroll to position [64, 0]
click at [57, 192] on span "Additional Documents" at bounding box center [62, 187] width 110 height 9
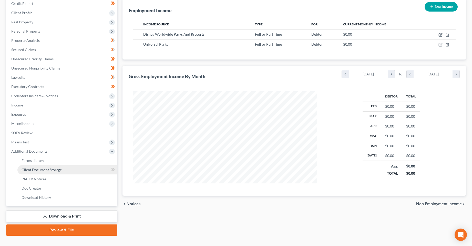
click at [54, 173] on link "Client Document Storage" at bounding box center [67, 169] width 100 height 9
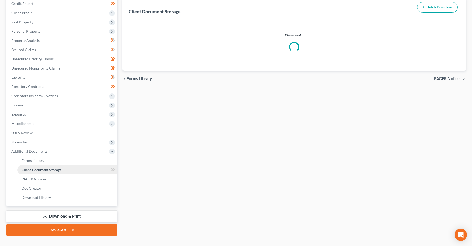
scroll to position [12, 0]
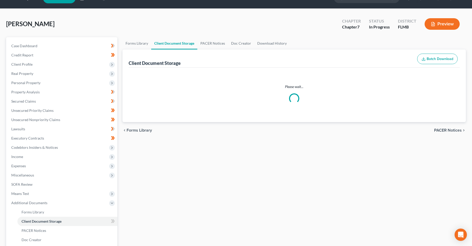
select select "9"
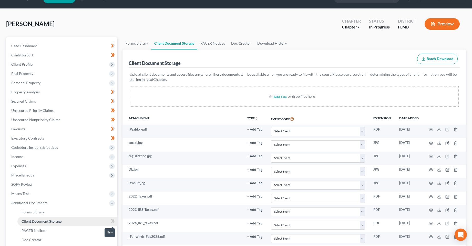
click at [115, 225] on span at bounding box center [112, 222] width 9 height 8
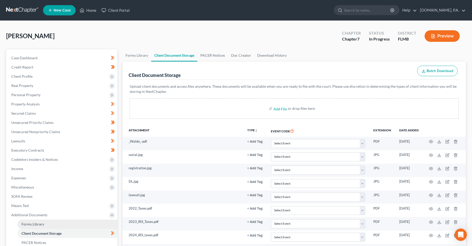
click at [52, 223] on link "Forms Library" at bounding box center [67, 223] width 100 height 9
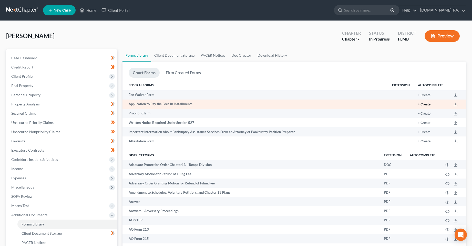
click at [423, 104] on button "+ Create" at bounding box center [424, 104] width 13 height 3
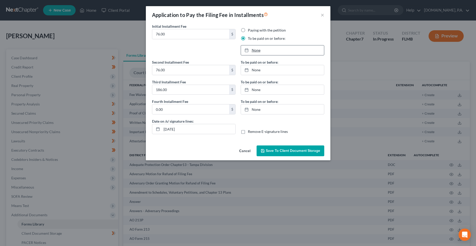
click at [254, 49] on link "None" at bounding box center [282, 50] width 83 height 10
type input "[DATE]"
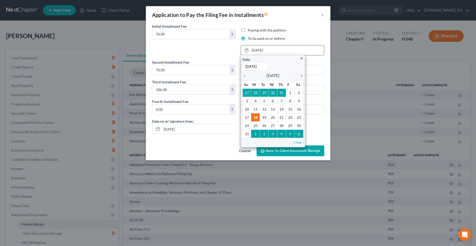
click at [300, 74] on icon "chevron_right" at bounding box center [300, 76] width 7 height 4
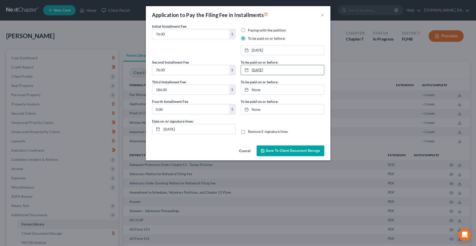
click at [261, 71] on link "[DATE]" at bounding box center [282, 70] width 83 height 10
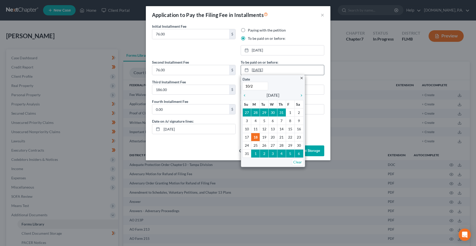
type input "10/21"
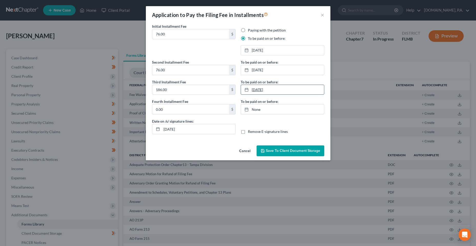
click at [265, 91] on link "[DATE]" at bounding box center [282, 90] width 83 height 10
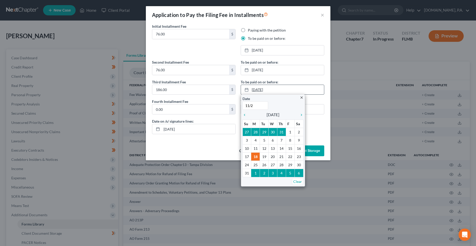
type input "11/21"
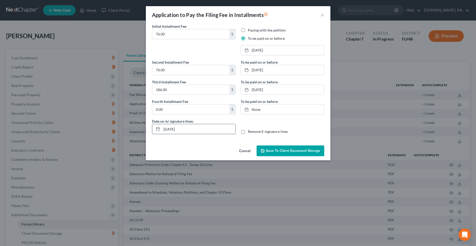
click at [170, 130] on input "[DATE]" at bounding box center [199, 129] width 74 height 10
type input "[DATE]"
drag, startPoint x: 268, startPoint y: 151, endPoint x: 87, endPoint y: 136, distance: 182.2
click at [207, 148] on div "Cancel Save to Client Document Storage" at bounding box center [238, 151] width 184 height 17
click at [176, 33] on input "76.00" at bounding box center [190, 34] width 77 height 10
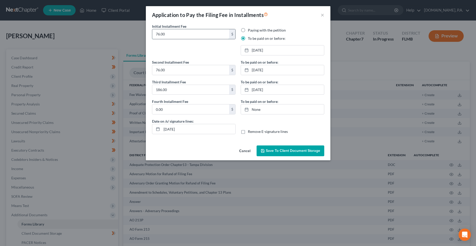
click at [176, 33] on input "76.00" at bounding box center [190, 34] width 77 height 10
click at [184, 68] on input "76.00" at bounding box center [190, 70] width 77 height 10
click at [277, 149] on span "Save to Client Document Storage" at bounding box center [293, 150] width 54 height 4
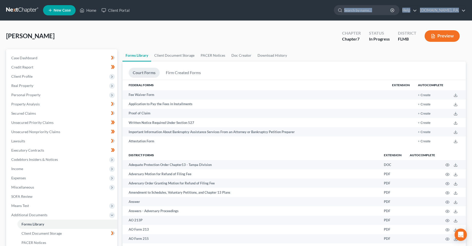
click at [46, 237] on link "Client Document Storage" at bounding box center [67, 232] width 100 height 9
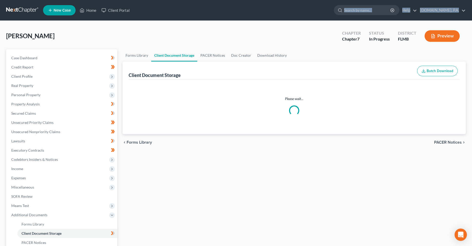
select select "9"
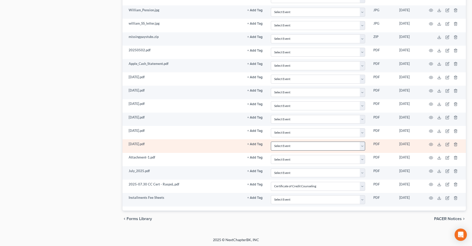
scroll to position [587, 0]
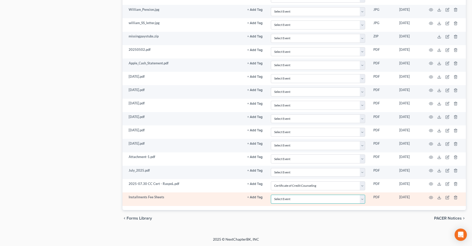
drag, startPoint x: 313, startPoint y: 200, endPoint x: 312, endPoint y: 198, distance: 2.6
click at [313, 200] on select "Select Event 20 Largest Unsecured Creditors Amended Chapter 13 Plan Amended Cre…" at bounding box center [318, 198] width 94 height 9
select select "4"
click at [271, 194] on select "Select Event 20 Largest Unsecured Creditors Amended Chapter 13 Plan Amended Cre…" at bounding box center [318, 198] width 94 height 9
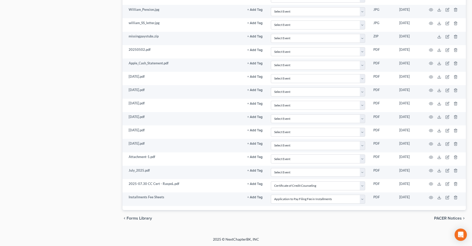
click at [337, 223] on div "chevron_left Forms Library PACER Notices chevron_right" at bounding box center [293, 218] width 343 height 16
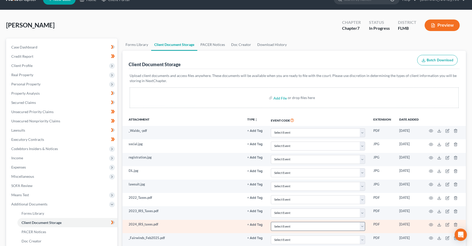
scroll to position [0, 0]
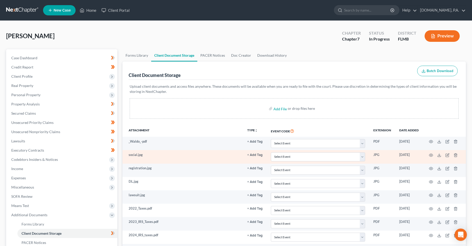
click at [162, 33] on div "[PERSON_NAME] Upgraded Chapter Chapter 7 Status In [GEOGRAPHIC_DATA] [GEOGRAPHI…" at bounding box center [235, 38] width 459 height 22
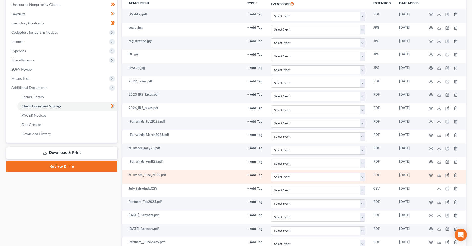
scroll to position [126, 0]
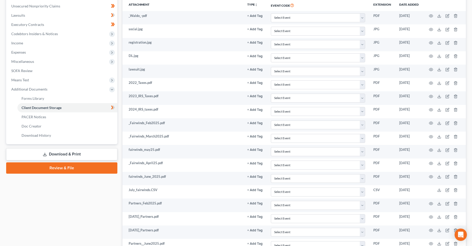
click at [64, 154] on link "Download & Print" at bounding box center [61, 154] width 111 height 12
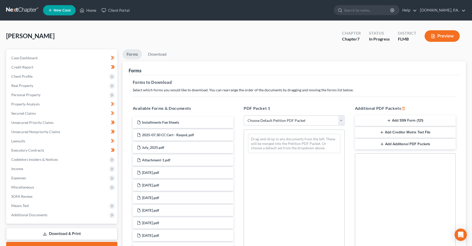
click at [307, 119] on select "Choose Default Petition PDF Packet Complete Bankruptcy Petition (all forms and …" at bounding box center [294, 120] width 101 height 10
drag, startPoint x: 298, startPoint y: 101, endPoint x: 256, endPoint y: 98, distance: 41.6
click at [298, 101] on div "PDF Packet 1 Choose Default Petition PDF Packet Complete Bankruptcy Petition (a…" at bounding box center [293, 188] width 111 height 174
click at [24, 169] on span "Income" at bounding box center [62, 168] width 110 height 9
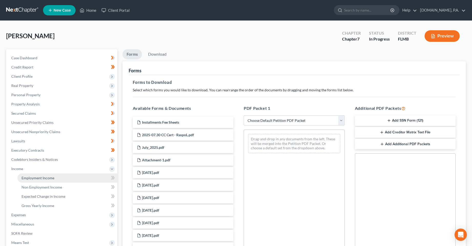
click at [50, 179] on span "Employment Income" at bounding box center [38, 177] width 33 height 4
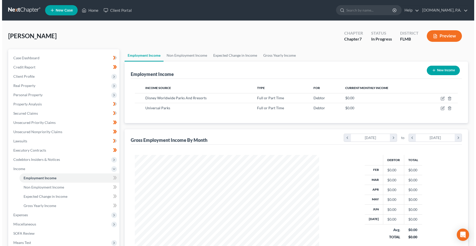
scroll to position [92, 194]
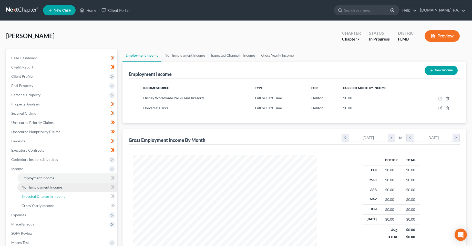
click at [50, 192] on link "Expected Change in Income" at bounding box center [67, 196] width 100 height 9
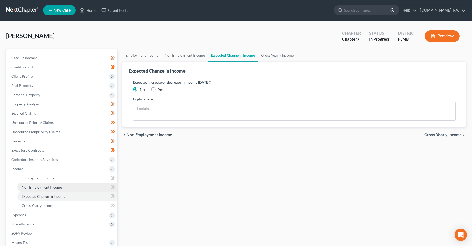
click at [50, 187] on span "Non Employment Income" at bounding box center [42, 187] width 40 height 4
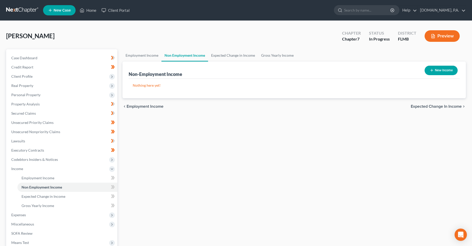
click at [443, 71] on button "New Income" at bounding box center [440, 70] width 33 height 9
select select "0"
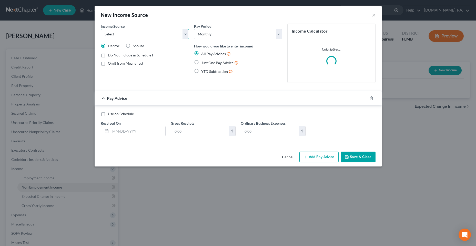
click at [129, 38] on select "Select Unemployment Disability (from employer) Pension Retirement Social Securi…" at bounding box center [145, 34] width 88 height 10
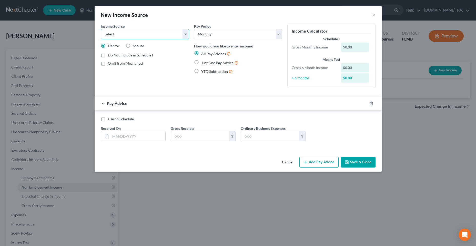
select select "2"
click at [101, 29] on select "Select Unemployment Disability (from employer) Pension Retirement Social Securi…" at bounding box center [145, 34] width 88 height 10
click at [133, 46] on label "Spouse" at bounding box center [138, 45] width 11 height 5
click at [135, 46] on input "Spouse" at bounding box center [136, 44] width 3 height 3
radio input "true"
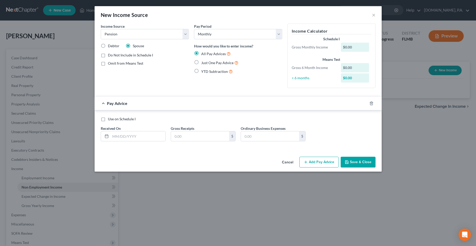
click at [214, 64] on span "Just One Pay Advice" at bounding box center [217, 62] width 32 height 4
click at [206, 63] on input "Just One Pay Advice" at bounding box center [204, 61] width 3 height 3
radio input "true"
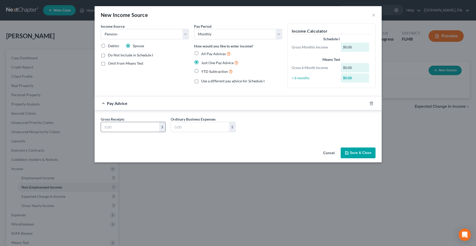
click at [133, 128] on input "text" at bounding box center [130, 127] width 58 height 10
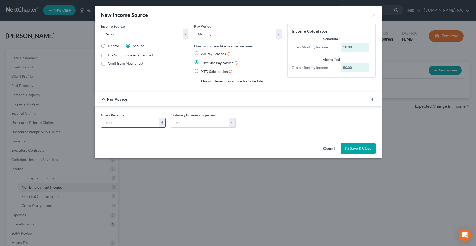
click at [121, 125] on input "text" at bounding box center [130, 123] width 58 height 10
type input "2,408"
click at [179, 126] on input "text" at bounding box center [200, 123] width 58 height 10
type input "1,460.92"
click at [362, 149] on button "Save & Close" at bounding box center [357, 148] width 35 height 11
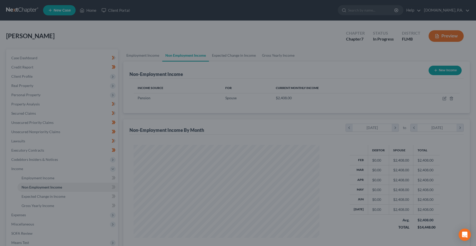
scroll to position [256035, 255933]
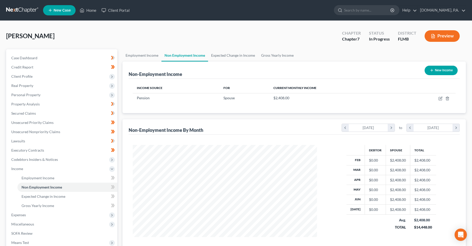
click at [430, 74] on button "New Income" at bounding box center [440, 70] width 33 height 9
select select "0"
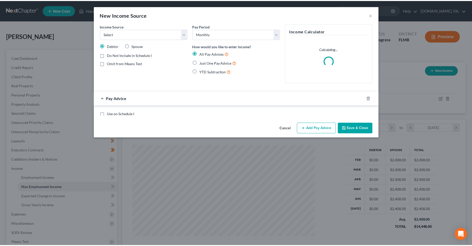
scroll to position [93, 196]
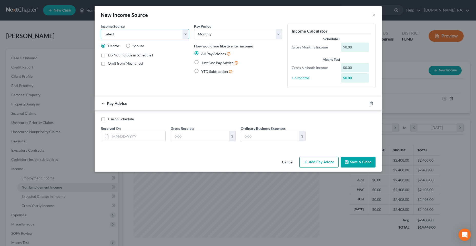
click at [123, 30] on select "Select Unemployment Disability (from employer) Pension Retirement Social Securi…" at bounding box center [145, 34] width 88 height 10
select select "4"
click at [101, 29] on select "Select Unemployment Disability (from employer) Pension Retirement Social Securi…" at bounding box center [145, 34] width 88 height 10
click at [133, 44] on label "Spouse" at bounding box center [138, 45] width 11 height 5
click at [135, 44] on input "Spouse" at bounding box center [136, 44] width 3 height 3
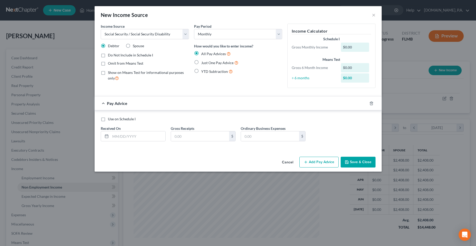
radio input "true"
click at [217, 63] on span "Just One Pay Advice" at bounding box center [217, 62] width 32 height 4
click at [206, 63] on input "Just One Pay Advice" at bounding box center [204, 61] width 3 height 3
radio input "true"
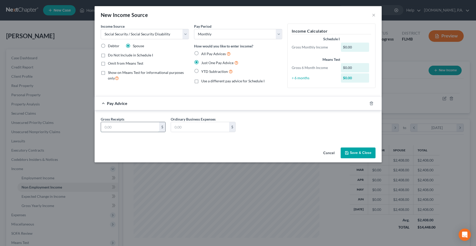
click at [127, 125] on input "text" at bounding box center [130, 127] width 58 height 10
type input "2,107"
click at [191, 126] on input "text" at bounding box center [200, 127] width 58 height 10
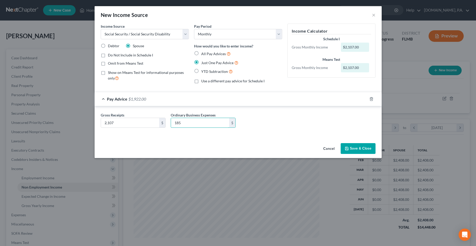
type input "185"
click at [361, 146] on button "Save & Close" at bounding box center [357, 148] width 35 height 11
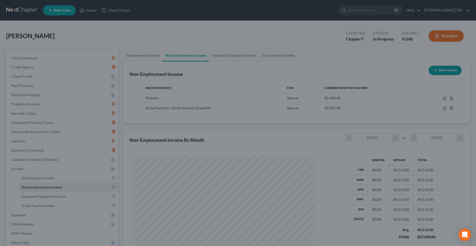
scroll to position [256035, 255933]
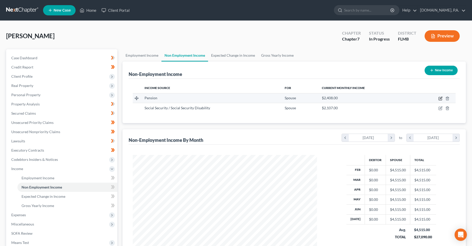
click at [440, 98] on icon "button" at bounding box center [440, 98] width 4 height 4
select select "2"
select select "0"
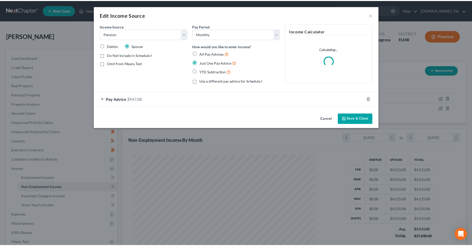
scroll to position [93, 196]
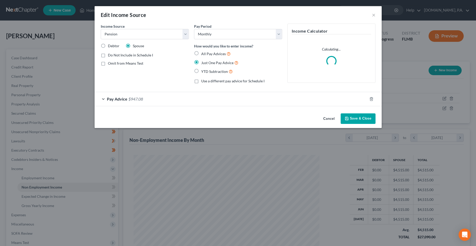
click at [166, 103] on div "Pay Advice $947.08" at bounding box center [231, 99] width 273 height 14
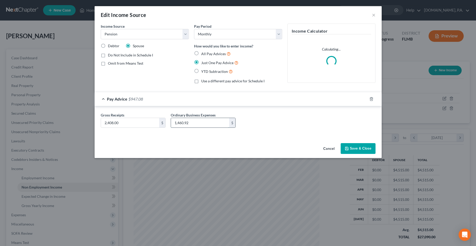
click at [183, 123] on input "1,460.92" at bounding box center [200, 123] width 58 height 10
drag, startPoint x: 202, startPoint y: 126, endPoint x: 201, endPoint y: 122, distance: 3.7
click at [202, 126] on input "1,460.92" at bounding box center [200, 123] width 58 height 10
click at [201, 120] on input "1,460.92" at bounding box center [200, 123] width 58 height 10
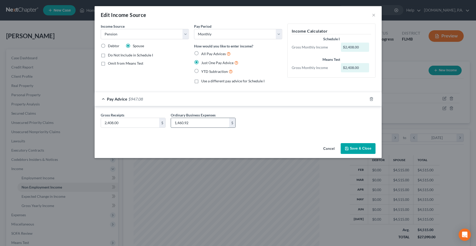
click at [201, 120] on input "1,460.92" at bounding box center [200, 123] width 58 height 10
type input "947.08"
click at [356, 148] on button "Save & Close" at bounding box center [357, 148] width 35 height 11
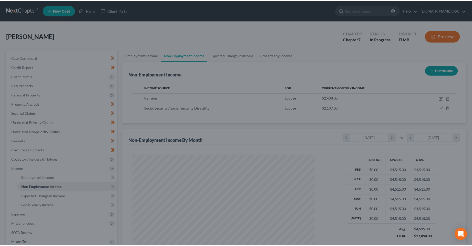
scroll to position [256035, 255933]
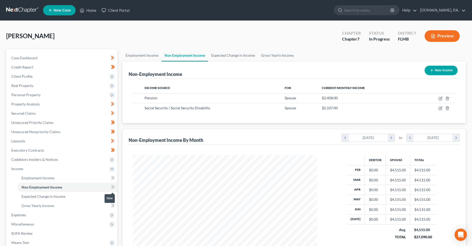
click at [114, 187] on icon at bounding box center [113, 187] width 2 height 4
click at [111, 197] on icon at bounding box center [112, 196] width 2 height 4
click at [95, 206] on link "Gross Yearly Income" at bounding box center [67, 205] width 100 height 9
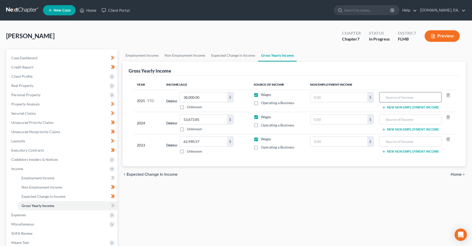
click at [394, 99] on input "text" at bounding box center [410, 97] width 57 height 10
click at [357, 98] on input "text" at bounding box center [338, 97] width 57 height 10
click at [392, 107] on button "New Non Employment Income" at bounding box center [410, 107] width 57 height 4
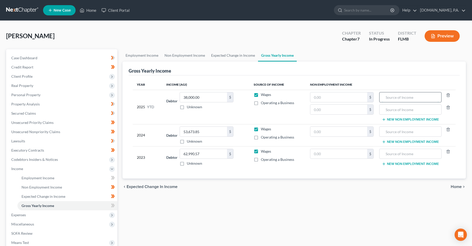
click at [392, 96] on input "text" at bounding box center [410, 97] width 57 height 10
type input "NFS - Social Security"
click at [410, 111] on input "text" at bounding box center [410, 109] width 57 height 10
type input "NFS - Pension"
click at [339, 98] on input "text" at bounding box center [338, 97] width 57 height 10
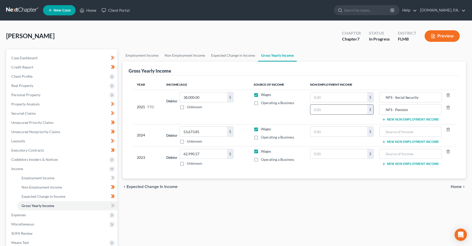
click at [338, 113] on input "text" at bounding box center [338, 109] width 57 height 10
type input "19,264.00"
click at [331, 90] on td "$ 19,264.00 $" at bounding box center [342, 107] width 72 height 34
click at [331, 95] on input "text" at bounding box center [338, 97] width 57 height 10
click at [338, 99] on input "text" at bounding box center [338, 97] width 57 height 10
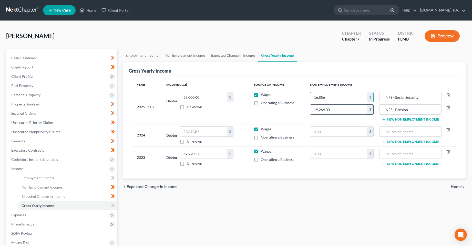
click at [346, 110] on input "19,264.00" at bounding box center [338, 109] width 57 height 10
click at [354, 92] on input "16,856" at bounding box center [338, 97] width 57 height 10
type input "16,856.00"
click at [268, 115] on td "Wages Operating a Business" at bounding box center [277, 107] width 56 height 34
click at [216, 96] on input "38,000.00" at bounding box center [203, 97] width 47 height 10
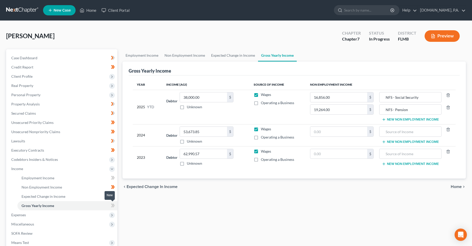
click at [113, 204] on icon at bounding box center [113, 205] width 2 height 4
click at [160, 205] on div "Employment Income Non Employment Income Expected Change in Income Gross Yearly …" at bounding box center [294, 169] width 349 height 241
click at [215, 130] on input "53,673.85" at bounding box center [203, 132] width 47 height 10
type input "105,960.00"
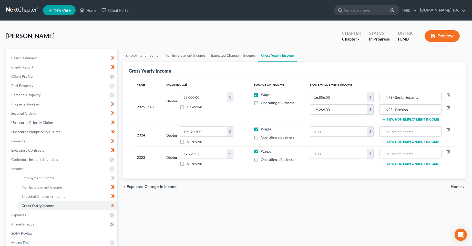
click at [222, 177] on div "Year Income (AGI) Source of Income Non Employment Income 2025 YTD Debtor 38,000…" at bounding box center [294, 126] width 331 height 103
click at [213, 154] on input "62,990.57" at bounding box center [203, 154] width 47 height 10
type input "113,840.00"
click at [219, 169] on div "Year Income (AGI) Source of Income Non Employment Income 2025 YTD Debtor 38,000…" at bounding box center [294, 126] width 331 height 103
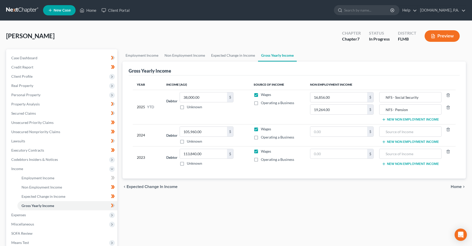
click at [226, 198] on div "Employment Income Non Employment Income Expected Change in Income Gross Yearly …" at bounding box center [294, 169] width 349 height 241
drag, startPoint x: 111, startPoint y: 205, endPoint x: 107, endPoint y: 205, distance: 4.4
click at [107, 205] on li "Gross Yearly Income" at bounding box center [67, 205] width 100 height 9
click at [83, 177] on link "Employment Income" at bounding box center [67, 177] width 100 height 9
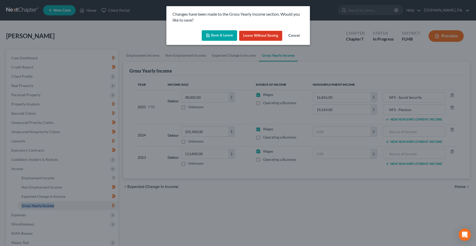
click at [225, 39] on button "Save & Leave" at bounding box center [219, 35] width 35 height 11
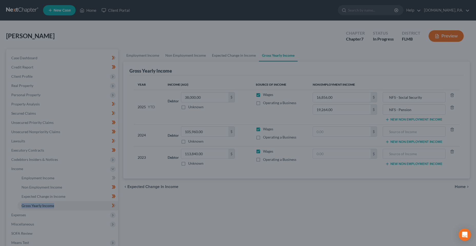
type input "19,264.00"
type input "NFS - Pension"
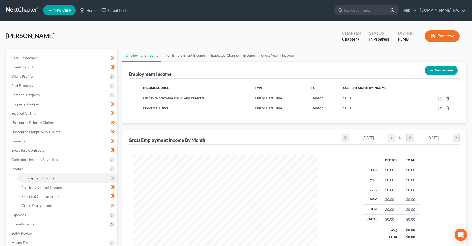
scroll to position [92, 194]
click at [45, 188] on span "Non Employment Income" at bounding box center [42, 187] width 40 height 4
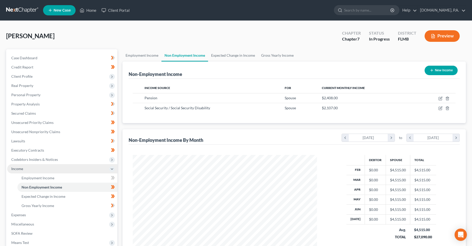
scroll to position [92, 194]
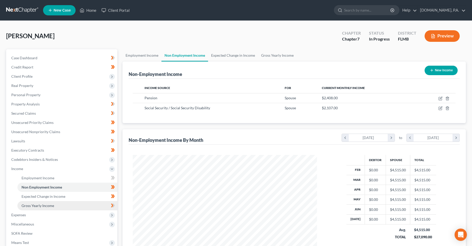
click at [50, 204] on span "Gross Yearly Income" at bounding box center [38, 205] width 33 height 4
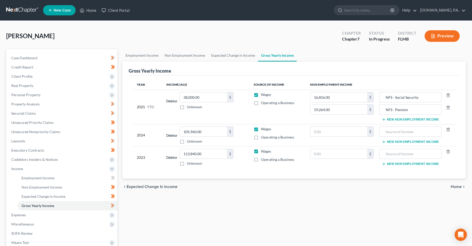
drag, startPoint x: 179, startPoint y: 214, endPoint x: 145, endPoint y: 180, distance: 48.0
click at [179, 214] on div "Employment Income Non Employment Income Expected Change in Income Gross Yearly …" at bounding box center [294, 169] width 349 height 241
click at [197, 99] on input "38,000.00" at bounding box center [203, 97] width 47 height 10
type input "1"
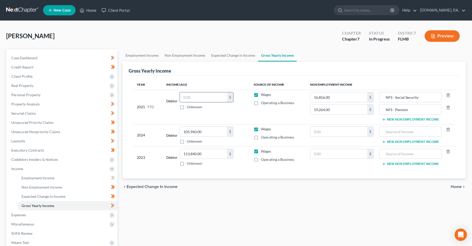
click at [192, 97] on input "text" at bounding box center [203, 97] width 47 height 10
type input "23,977.77"
click at [202, 117] on td "Debtor 23,977.77 $ Unknown Balance Undetermined 23,977.77 $ Unknown" at bounding box center [205, 107] width 87 height 34
click at [156, 212] on div "Employment Income Non Employment Income Expected Change in Income Gross Yearly …" at bounding box center [294, 169] width 349 height 241
click at [61, 175] on link "Employment Income" at bounding box center [67, 177] width 100 height 9
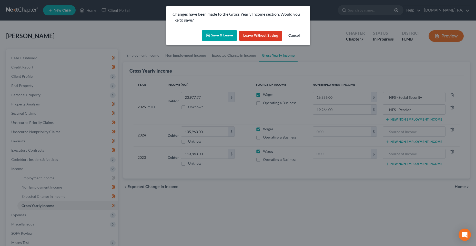
click at [226, 32] on button "Save & Leave" at bounding box center [219, 35] width 35 height 11
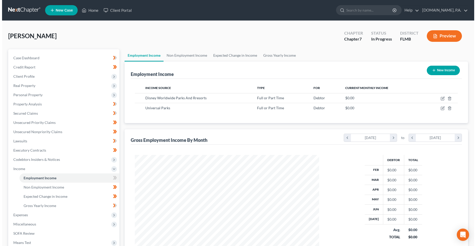
scroll to position [92, 194]
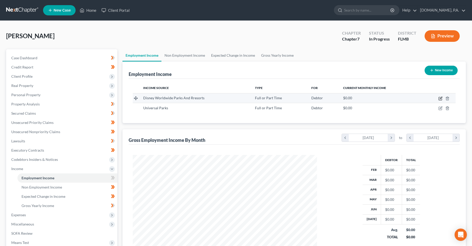
click at [438, 100] on icon "button" at bounding box center [440, 98] width 4 height 4
select select "0"
select select "9"
select select "3"
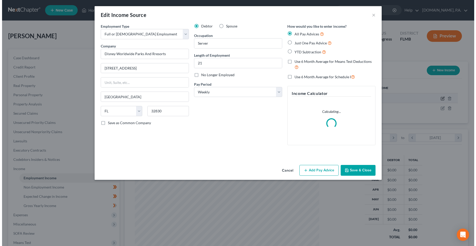
scroll to position [93, 196]
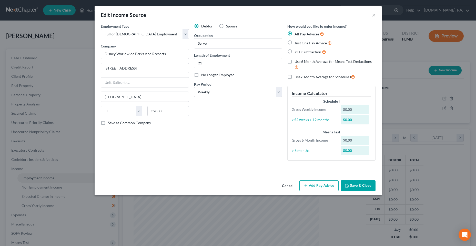
click at [294, 43] on label "Just One Pay Advice" at bounding box center [312, 43] width 37 height 6
click at [296, 43] on input "Just One Pay Advice" at bounding box center [297, 41] width 3 height 3
radio input "true"
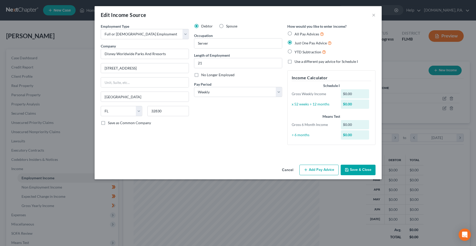
click at [319, 168] on button "Add Pay Advice" at bounding box center [318, 169] width 39 height 11
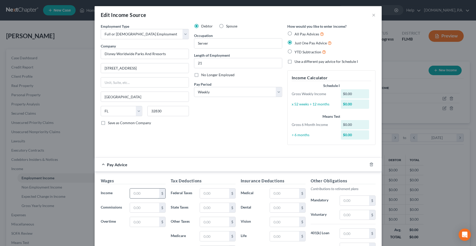
drag, startPoint x: 141, startPoint y: 195, endPoint x: 149, endPoint y: 195, distance: 7.2
click at [141, 195] on input "text" at bounding box center [144, 193] width 29 height 10
type input "2,663.62"
click at [229, 149] on div "Employment Type * Select Full or [DEMOGRAPHIC_DATA] Employment Self Employment …" at bounding box center [238, 89] width 280 height 130
click at [153, 54] on input "Disney Worldwide Parks And Rresorts" at bounding box center [145, 54] width 88 height 10
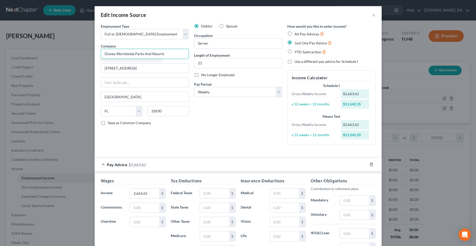
type input "Disney Worldwide Parks And Resorts"
click at [197, 132] on div "Debtor Spouse Occupation Server Length of Employment 21 No Longer Employed Pay …" at bounding box center [237, 86] width 93 height 125
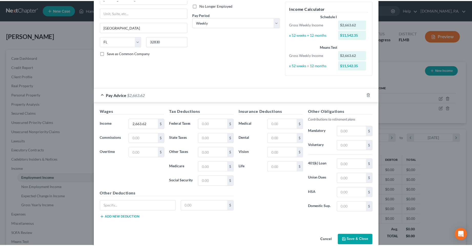
scroll to position [79, 0]
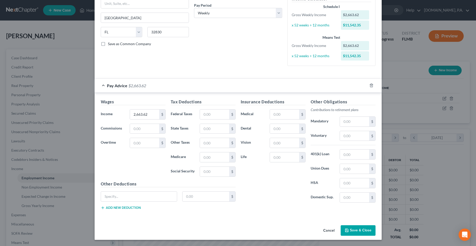
click at [350, 229] on button "Save & Close" at bounding box center [357, 230] width 35 height 11
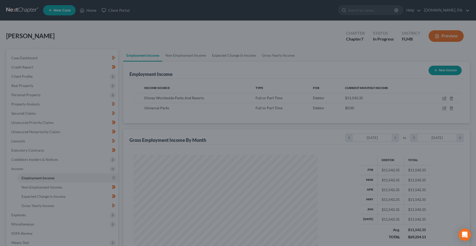
scroll to position [256035, 255933]
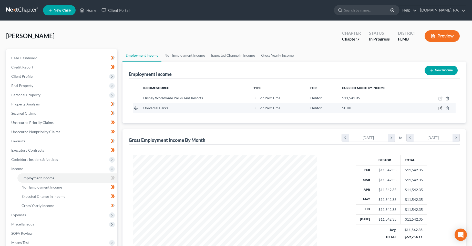
click at [440, 108] on icon "button" at bounding box center [440, 108] width 4 height 4
select select "0"
select select "9"
select select "3"
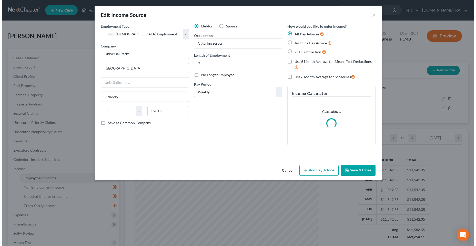
scroll to position [93, 196]
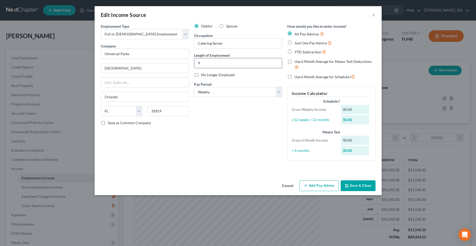
click at [294, 42] on label "Just One Pay Advice" at bounding box center [312, 43] width 37 height 6
click at [296, 42] on input "Just One Pay Advice" at bounding box center [297, 41] width 3 height 3
radio input "true"
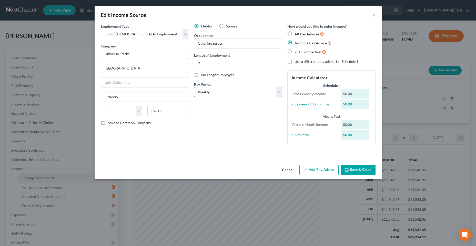
click at [238, 90] on select "Select Monthly Twice Monthly Every Other Week Weekly" at bounding box center [238, 92] width 88 height 10
select select "0"
click at [194, 87] on select "Select Monthly Twice Monthly Every Other Week Weekly" at bounding box center [238, 92] width 88 height 10
click at [315, 169] on button "Add Pay Advice" at bounding box center [318, 169] width 39 height 11
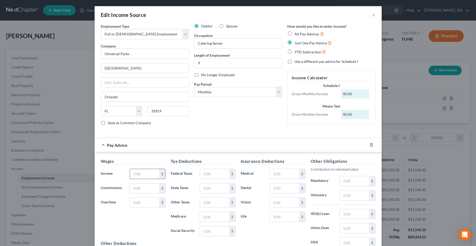
click at [145, 173] on input "text" at bounding box center [144, 174] width 29 height 10
type input "827.32"
click at [140, 214] on div "Wages Income * 827.32 $ Commissions $ Overtime $" at bounding box center [133, 199] width 70 height 82
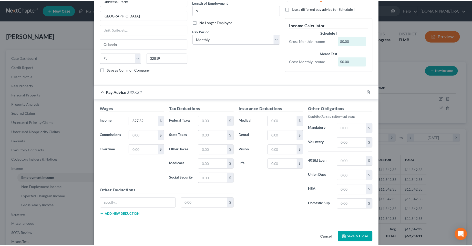
scroll to position [59, 0]
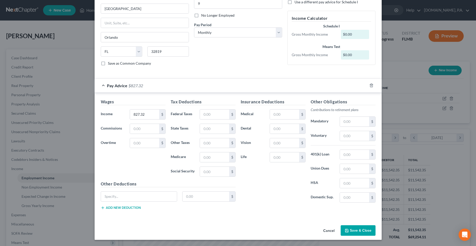
click at [354, 232] on button "Save & Close" at bounding box center [357, 230] width 35 height 11
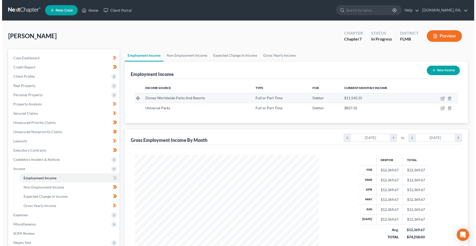
scroll to position [256035, 255933]
click at [440, 99] on icon "button" at bounding box center [440, 98] width 4 height 4
select select "0"
select select "9"
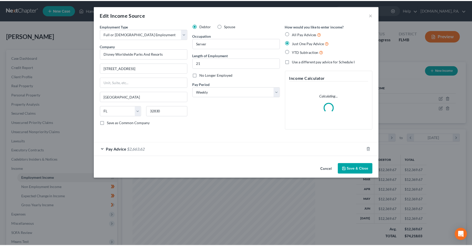
scroll to position [93, 196]
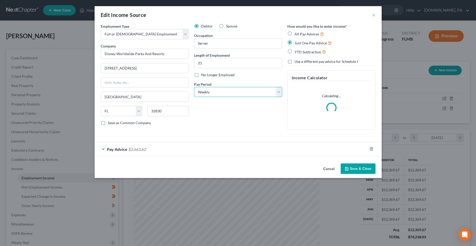
click at [245, 90] on select "Select Monthly Twice Monthly Every Other Week Weekly" at bounding box center [238, 92] width 88 height 10
select select "0"
click at [194, 87] on select "Select Monthly Twice Monthly Every Other Week Weekly" at bounding box center [238, 92] width 88 height 10
click at [359, 171] on button "Save & Close" at bounding box center [357, 168] width 35 height 11
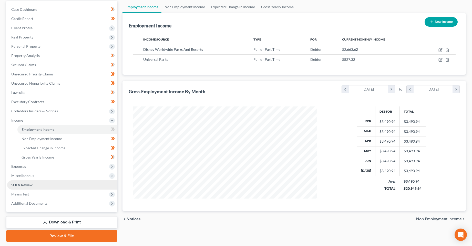
scroll to position [64, 0]
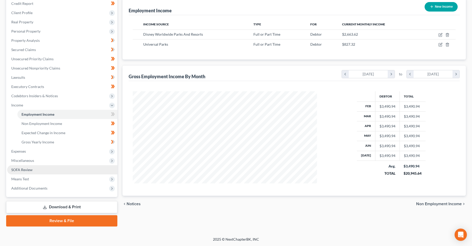
click at [20, 172] on link "SOFA Review" at bounding box center [62, 169] width 110 height 9
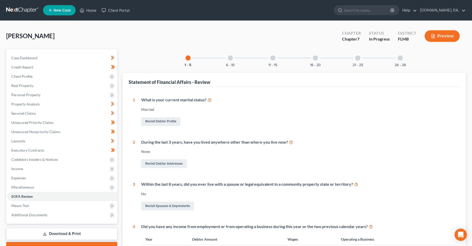
click at [229, 58] on div at bounding box center [230, 57] width 5 height 5
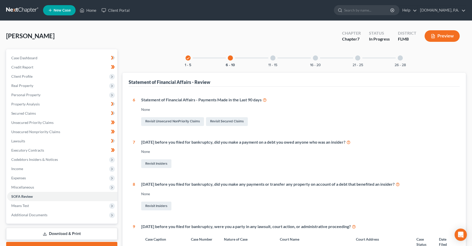
click at [273, 59] on div at bounding box center [272, 57] width 5 height 5
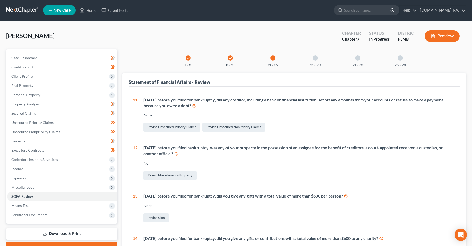
click at [315, 59] on div at bounding box center [315, 57] width 5 height 5
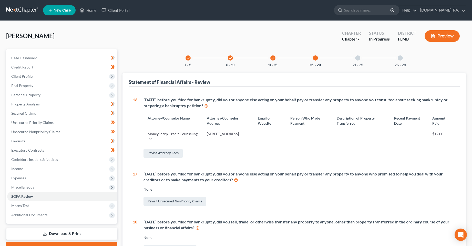
click at [360, 60] on div "21 - 25" at bounding box center [357, 57] width 17 height 17
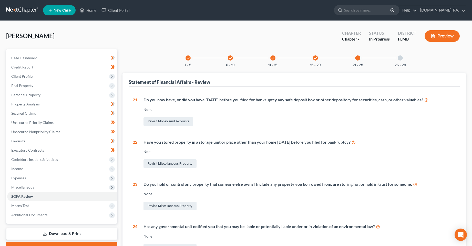
click at [406, 59] on div "26 - 28" at bounding box center [399, 57] width 17 height 17
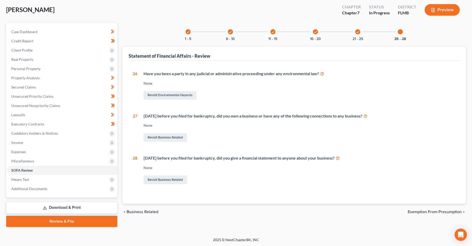
scroll to position [27, 0]
click at [430, 213] on span "Exemption from Presumption" at bounding box center [434, 211] width 54 height 4
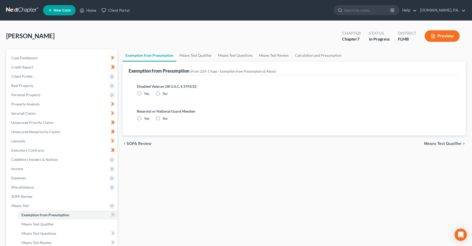
click at [163, 95] on label "No" at bounding box center [165, 93] width 5 height 5
click at [165, 94] on input "No" at bounding box center [166, 92] width 3 height 3
radio input "true"
click at [163, 116] on label "No" at bounding box center [165, 118] width 5 height 5
click at [165, 116] on input "No" at bounding box center [166, 117] width 3 height 3
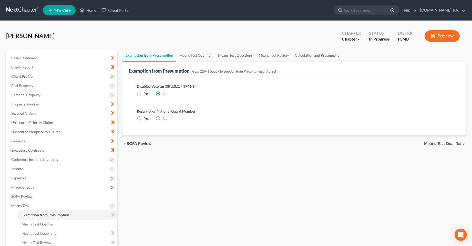
radio input "true"
click at [454, 142] on span "Means Test Qualifier" at bounding box center [443, 143] width 38 height 4
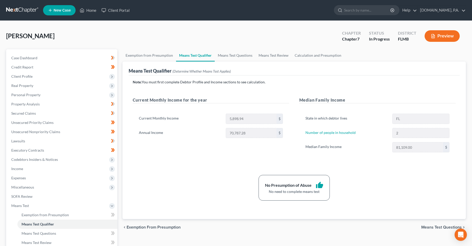
click at [370, 166] on div "Note: You must first complete Debtor Profile and Income sections to see calcula…" at bounding box center [294, 139] width 323 height 121
click at [113, 214] on icon at bounding box center [113, 215] width 2 height 4
click at [113, 214] on icon at bounding box center [113, 214] width 4 height 6
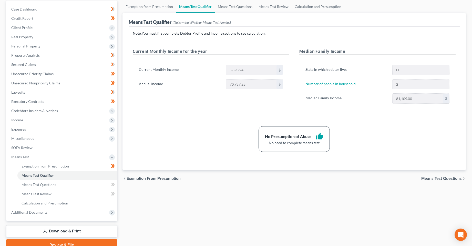
scroll to position [51, 0]
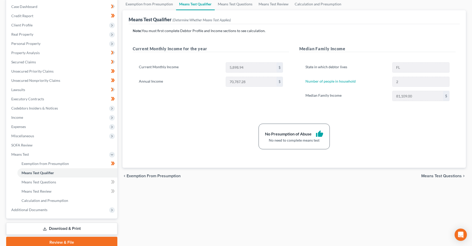
click at [52, 225] on link "Download & Print" at bounding box center [61, 228] width 111 height 12
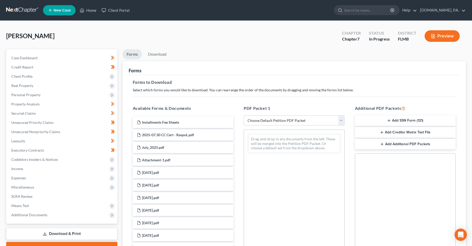
click at [211, 51] on ul "Forms Download" at bounding box center [293, 55] width 343 height 12
click at [281, 120] on select "Choose Default Petition PDF Packet Complete Bankruptcy Petition (all forms and …" at bounding box center [294, 120] width 101 height 10
select select "5"
click at [244, 115] on select "Choose Default Petition PDF Packet Complete Bankruptcy Petition (all forms and …" at bounding box center [294, 120] width 101 height 10
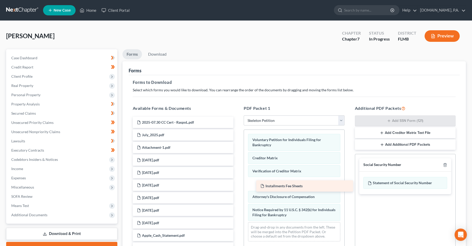
drag, startPoint x: 155, startPoint y: 119, endPoint x: 278, endPoint y: 181, distance: 137.5
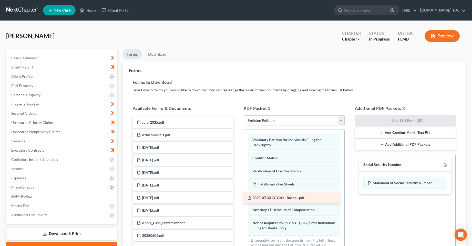
drag, startPoint x: 180, startPoint y: 120, endPoint x: 290, endPoint y: 193, distance: 131.7
click at [395, 215] on div "Social Security Number Statement of Social Security Number Creditor Matrix Text…" at bounding box center [405, 212] width 101 height 117
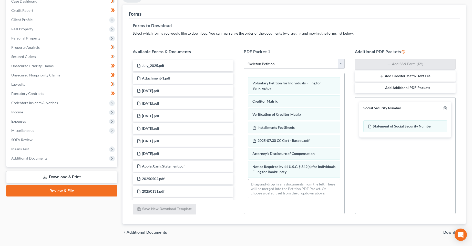
scroll to position [71, 0]
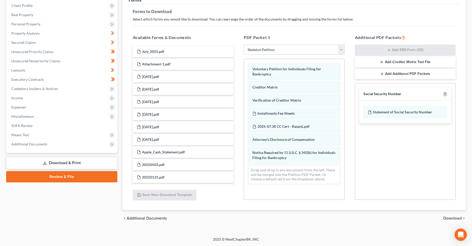
click at [450, 217] on span "Download" at bounding box center [452, 218] width 18 height 4
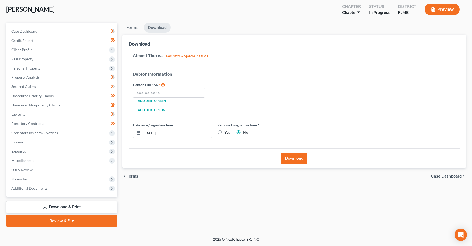
scroll to position [27, 0]
click at [153, 94] on input "text" at bounding box center [169, 93] width 72 height 10
click at [153, 95] on input "text" at bounding box center [169, 93] width 72 height 10
type input "042-64-2779"
drag, startPoint x: 150, startPoint y: 133, endPoint x: 154, endPoint y: 133, distance: 3.9
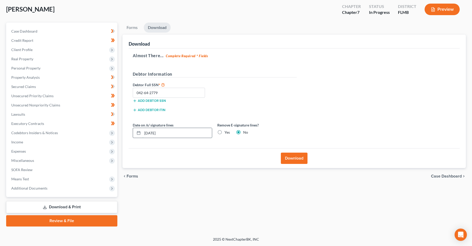
click at [154, 133] on input "[DATE]" at bounding box center [176, 133] width 69 height 10
drag, startPoint x: 182, startPoint y: 135, endPoint x: 115, endPoint y: 134, distance: 67.4
click at [118, 135] on div "Petition Navigation Case Dashboard Payments Invoices Payments Payments Credit R…" at bounding box center [236, 125] width 465 height 204
type input "[DATE]"
click at [289, 159] on button "Download" at bounding box center [294, 157] width 27 height 11
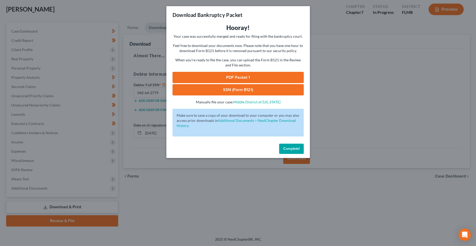
click at [221, 75] on link "PDF Packet 1" at bounding box center [237, 77] width 131 height 11
click at [235, 98] on div "Hooray! Your case was successfully merged and ready for filing with the bankrup…" at bounding box center [237, 64] width 131 height 81
click at [235, 93] on link "SSN (Form B121)" at bounding box center [237, 89] width 131 height 11
click at [279, 153] on button "Complete!" at bounding box center [291, 148] width 25 height 10
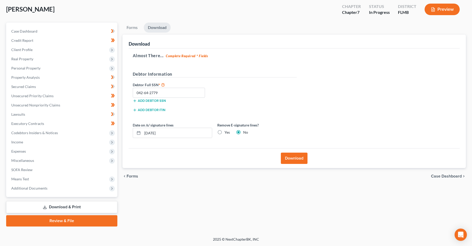
click at [216, 216] on div "Forms Download Forms Forms to Download Select which forms you would like to dow…" at bounding box center [294, 125] width 349 height 204
click at [145, 193] on div "Forms Download Forms Forms to Download Select which forms you would like to dow…" at bounding box center [294, 125] width 349 height 204
